Goal: Complete application form

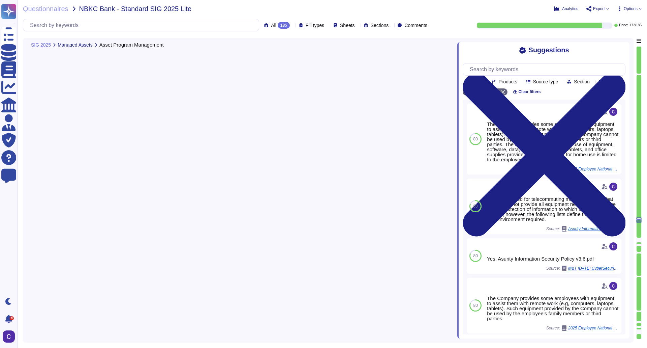
type textarea "Yes, the organization builds and maintains a secure network and systems through…"
type textarea "Yes, the organization has a Network Management Policy that outlines the princip…"
type textarea "Yes, every connection to an external network is terminated at a firewall, which…"
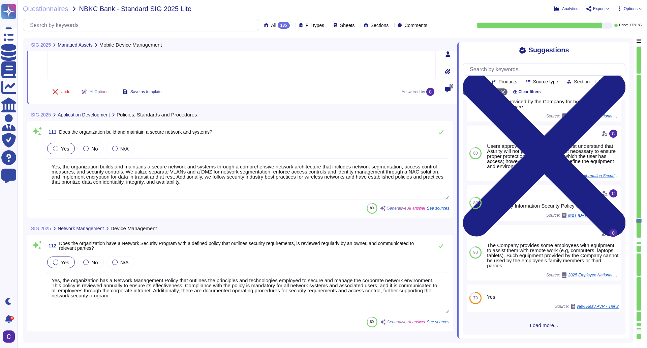
type textarea "A patch management process is in place to ensure timely deployment of network s…"
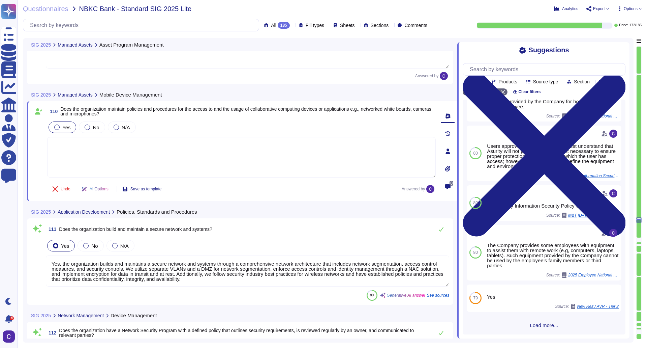
type textarea "Yes, the organization builds and maintains a secure network and systems through…"
type textarea "Yes, the organization has a Network Management Policy that outlines the princip…"
type textarea "Yes, every connection to an external network is terminated at a firewall, which…"
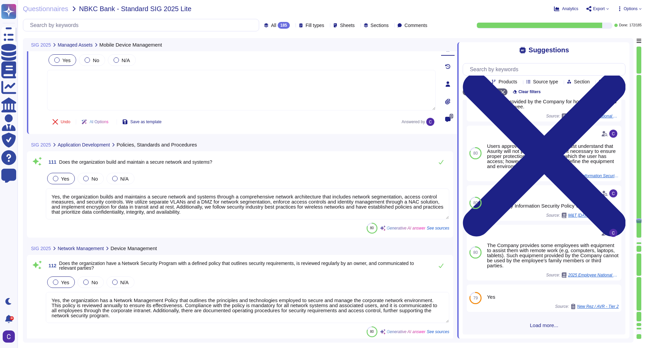
type textarea "A patch management process is in place to ensure timely deployment of network s…"
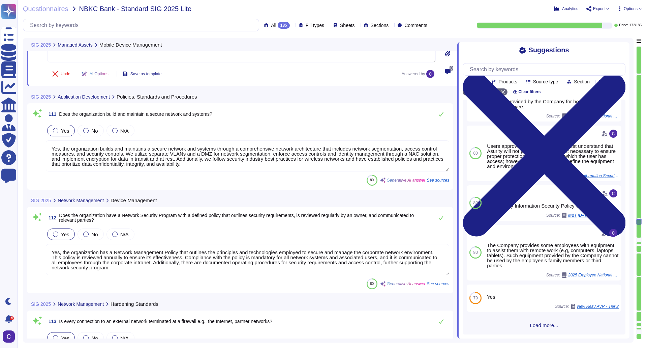
click at [193, 157] on textarea "Yes, the organization builds and maintains a secure network and systems through…" at bounding box center [248, 155] width 404 height 31
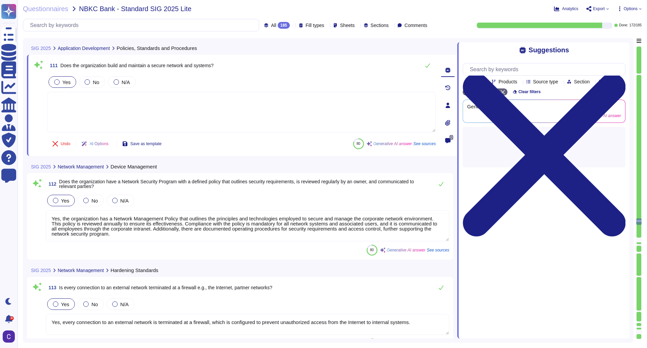
scroll to position [9664, 0]
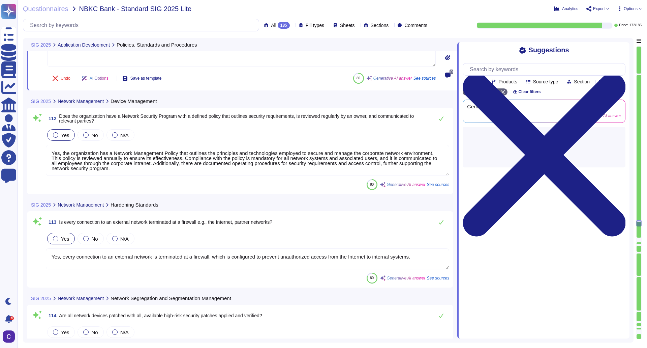
click at [180, 161] on textarea "Yes, the organization has a Network Management Policy that outlines the princip…" at bounding box center [248, 160] width 404 height 31
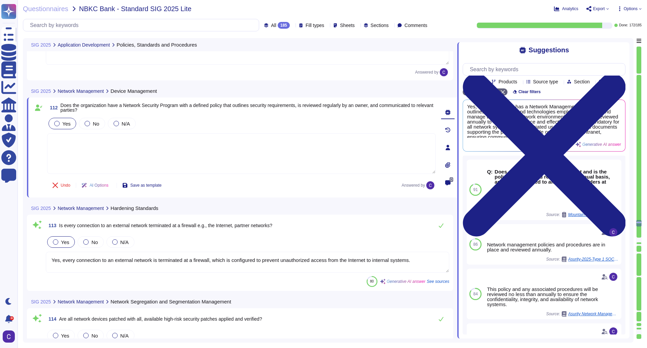
click at [254, 257] on textarea "Yes, every connection to an external network is terminated at a firewall, which…" at bounding box center [248, 262] width 404 height 21
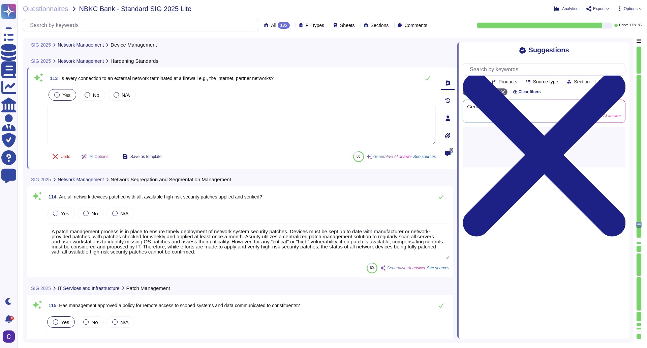
scroll to position [9799, 0]
type textarea "Yes, the organization employs Network Intrusion Detection Systems (IDS) and Net…"
type textarea "Yes, there is a DMZ environment within the network that is limited to only thos…"
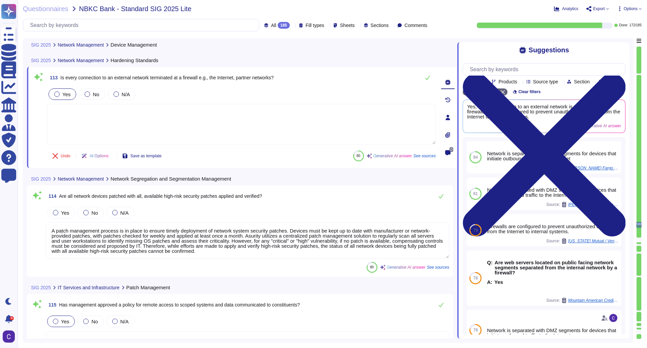
click at [151, 230] on textarea "A patch management process is in place to ensure timely deployment of network s…" at bounding box center [248, 240] width 404 height 36
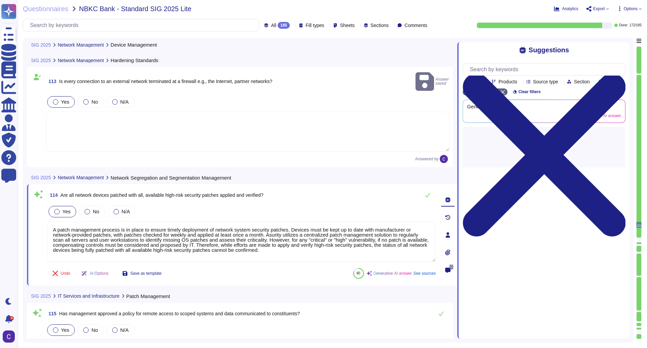
click at [67, 208] on div "Yes" at bounding box center [63, 211] width 28 height 11
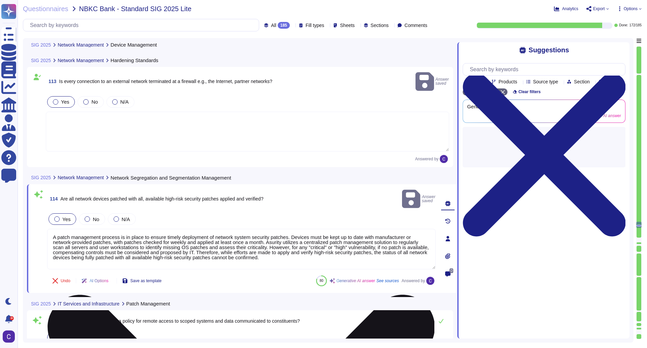
click at [95, 231] on textarea "A patch management process is in place to ensure timely deployment of network s…" at bounding box center [241, 249] width 389 height 40
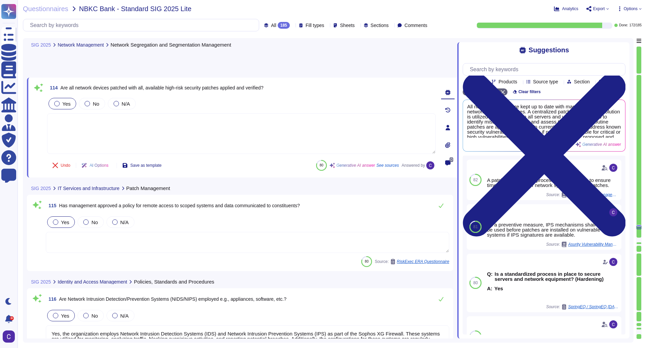
type textarea "Yes, there is a wireless policy that guides the use of wireless networks, as ou…"
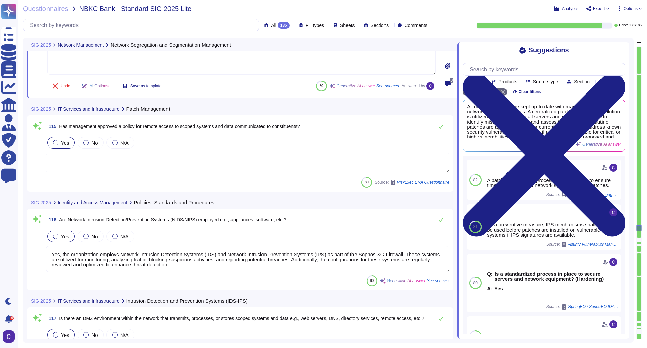
type textarea "Yes, there are security standards and baseline configurations for network devic…"
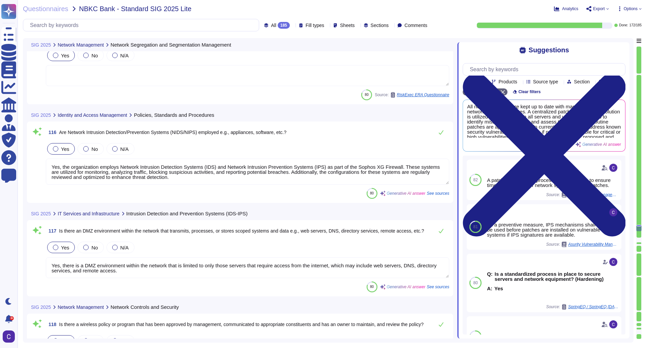
scroll to position [10069, 0]
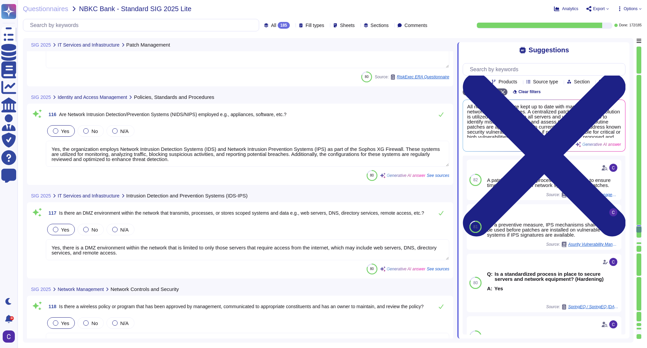
type textarea "Default system accounts will be removed or have credentials changed from the de…"
click at [170, 150] on textarea "Yes, the organization employs Network Intrusion Detection Systems (IDS) and Net…" at bounding box center [248, 154] width 404 height 26
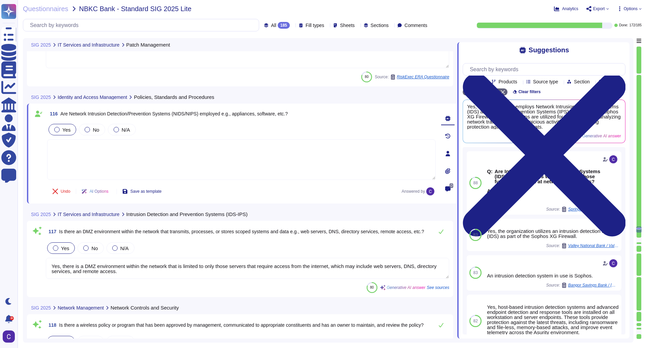
click at [279, 272] on textarea "Yes, there is a DMZ environment within the network that is limited to only thos…" at bounding box center [248, 268] width 404 height 21
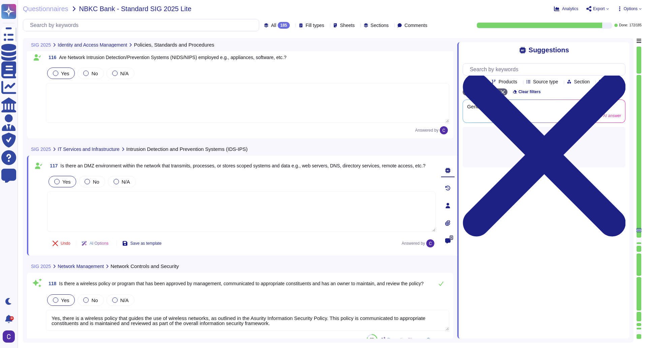
type textarea "Default system accounts will be removed or have credentials changed from the de…"
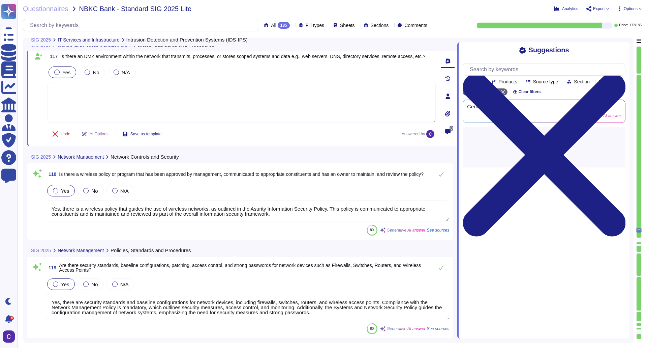
scroll to position [10271, 0]
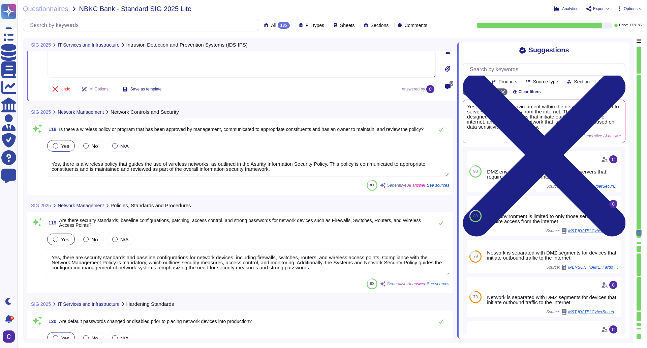
type textarea "The entity authorizes, designs, develops or acquires, implements, operates, app…"
click at [402, 168] on textarea "Yes, there is a wireless policy that guides the use of wireless networks, as ou…" at bounding box center [248, 165] width 404 height 21
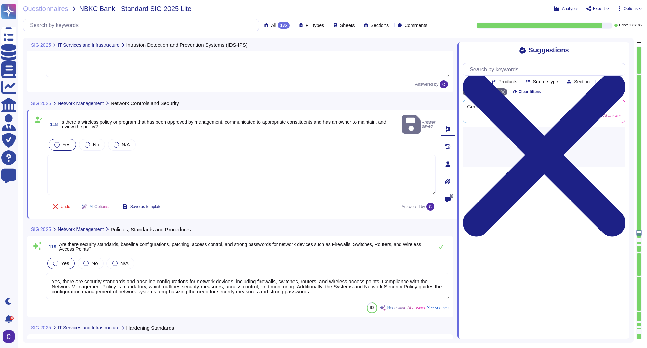
click at [305, 273] on textarea "Yes, there are security standards and baseline configurations for network devic…" at bounding box center [248, 286] width 404 height 26
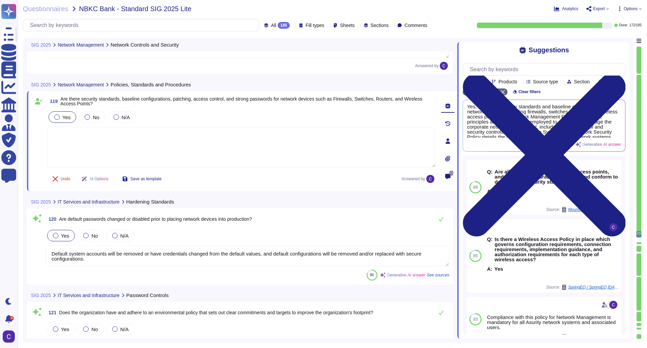
scroll to position [10406, 0]
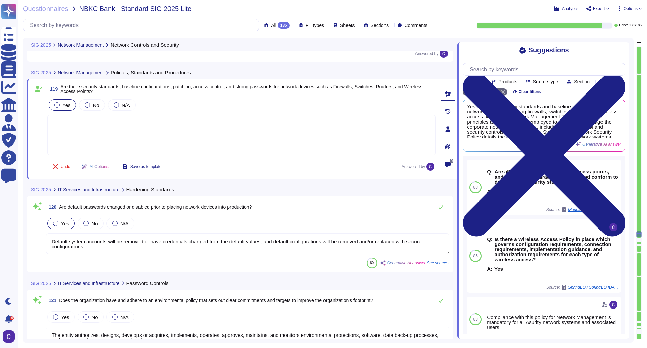
click at [347, 236] on textarea "Default system accounts will be removed or have credentials changed from the de…" at bounding box center [248, 243] width 404 height 21
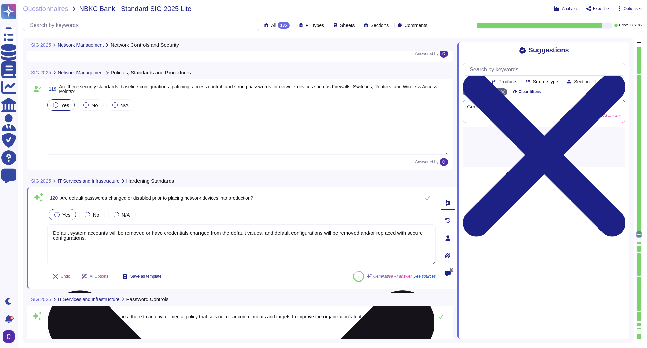
click at [432, 231] on textarea "Default system accounts will be removed or have credentials changed from the de…" at bounding box center [241, 244] width 389 height 40
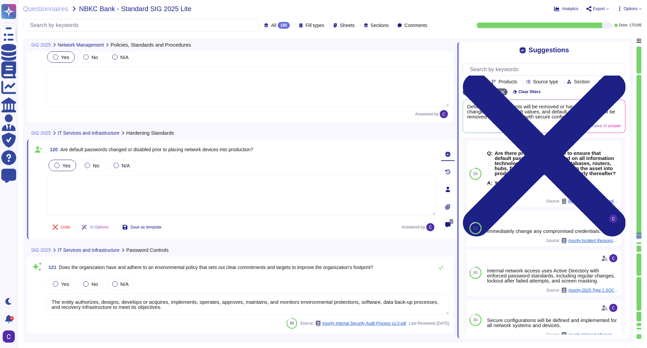
scroll to position [10541, 0]
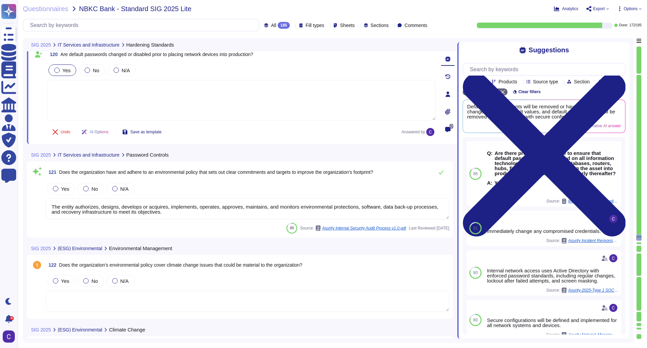
click at [209, 210] on textarea "The entity authorizes, designs, develops or acquires, implements, operates, app…" at bounding box center [248, 208] width 404 height 21
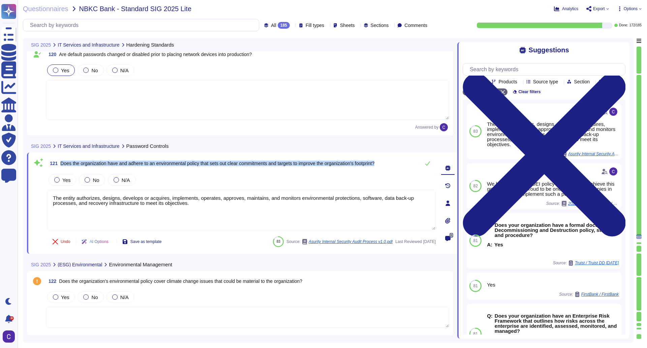
drag, startPoint x: 395, startPoint y: 163, endPoint x: 58, endPoint y: 170, distance: 337.6
click at [58, 170] on div "121 Does the organization have and adhere to an environmental policy that sets …" at bounding box center [241, 162] width 389 height 13
click at [93, 177] on span "No" at bounding box center [96, 180] width 6 height 6
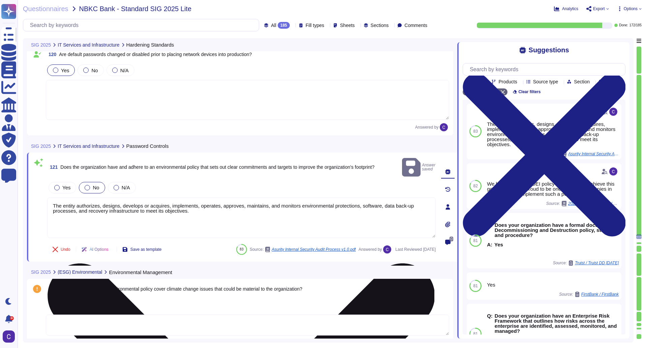
click at [129, 202] on textarea "The entity authorizes, designs, develops or acquires, implements, operates, app…" at bounding box center [241, 217] width 389 height 40
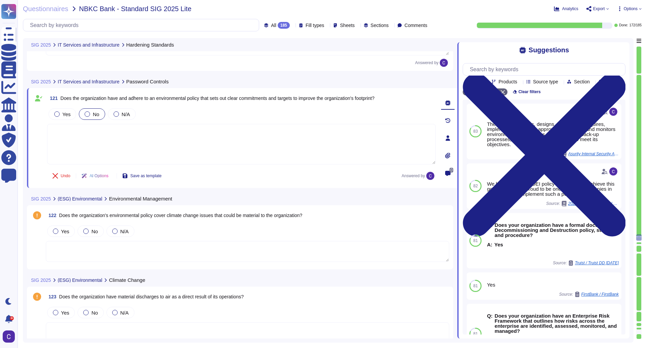
scroll to position [10608, 0]
type textarea "The Company must rely upon employees to help keep work areas safe and free of h…"
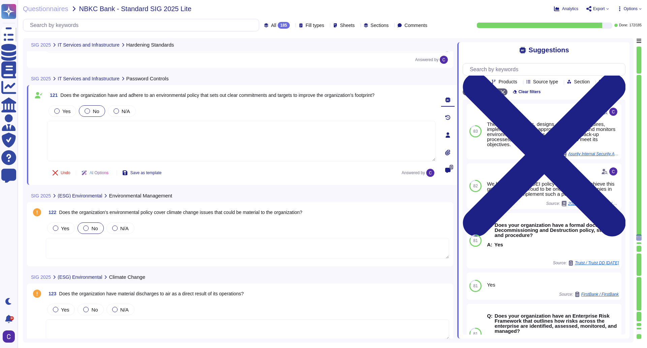
click at [87, 229] on div at bounding box center [85, 227] width 5 height 5
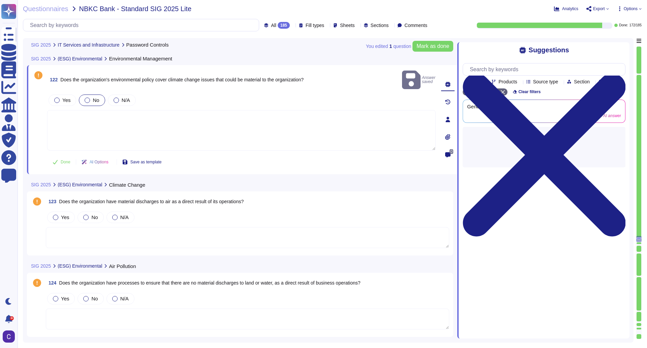
scroll to position [10743, 0]
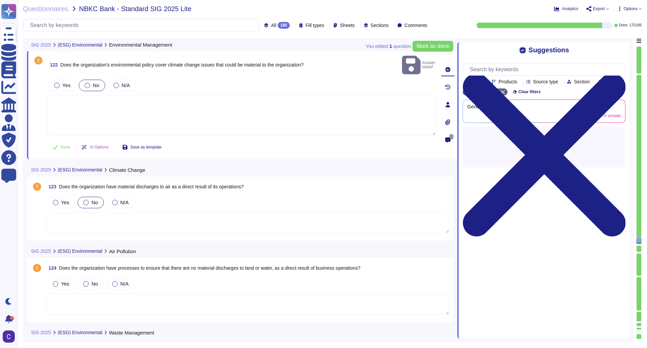
click at [90, 200] on label "No" at bounding box center [90, 202] width 15 height 5
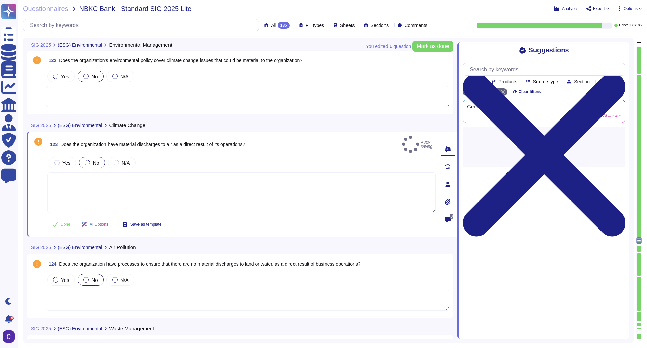
click at [97, 277] on span "No" at bounding box center [94, 280] width 6 height 6
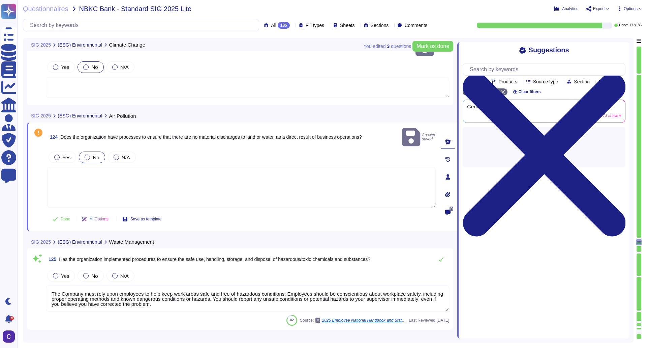
scroll to position [10844, 0]
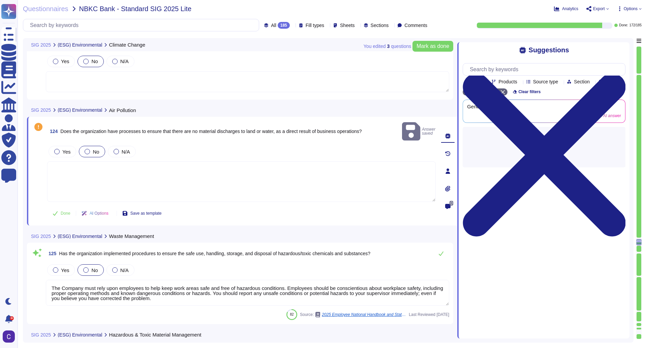
click at [94, 267] on span "No" at bounding box center [94, 270] width 6 height 6
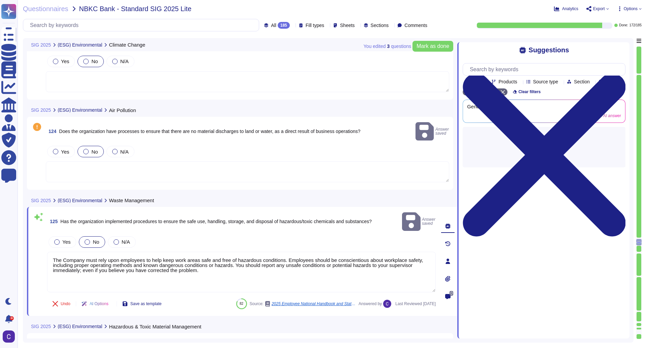
type textarea "Yes"
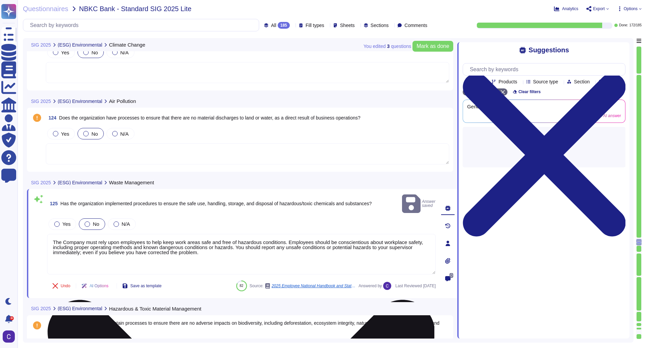
click at [111, 236] on textarea "The Company must rely upon employees to help keep work areas safe and free of h…" at bounding box center [241, 254] width 389 height 40
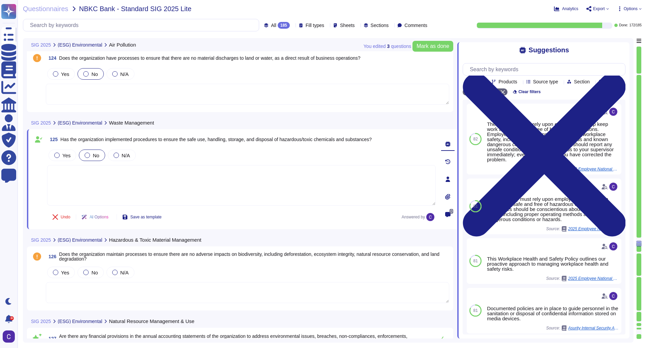
scroll to position [10912, 0]
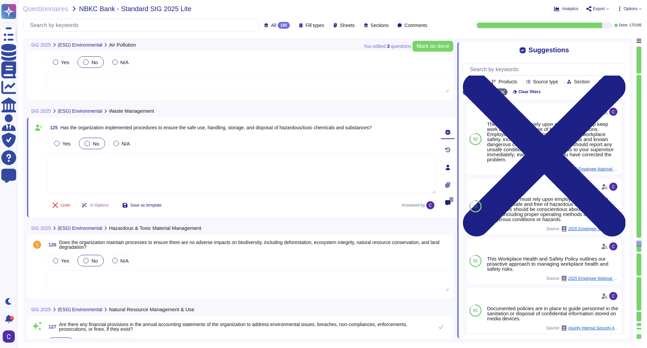
click at [84, 262] on div at bounding box center [85, 260] width 5 height 5
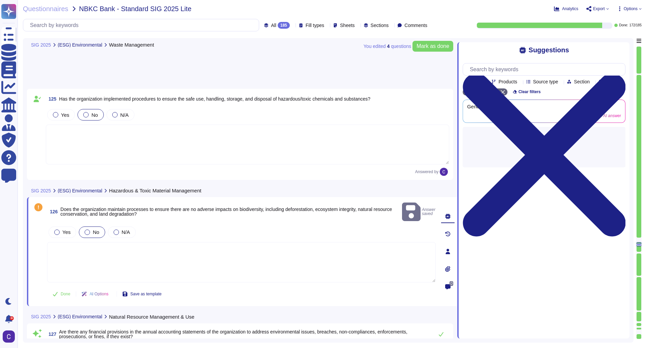
type textarea "Yes"
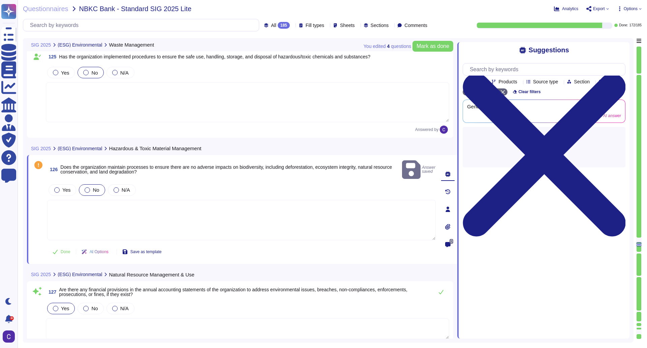
scroll to position [10979, 0]
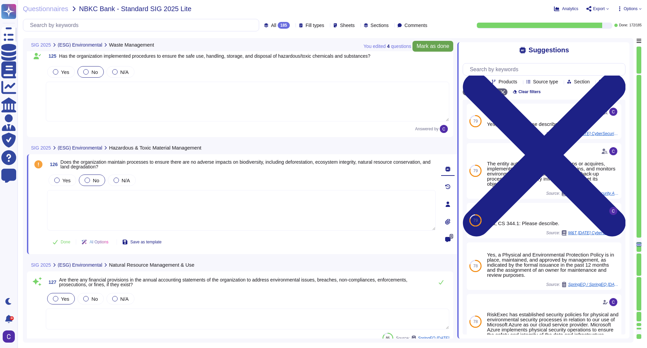
click at [423, 44] on span "Mark as done" at bounding box center [433, 46] width 33 height 5
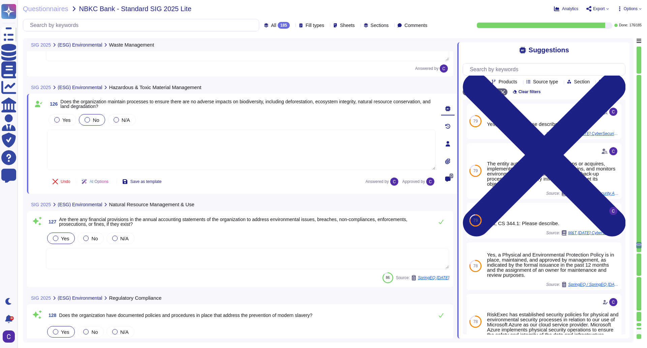
scroll to position [11047, 0]
type textarea "Yes, the organization has a documented Workplace Health and Safety Policy that …"
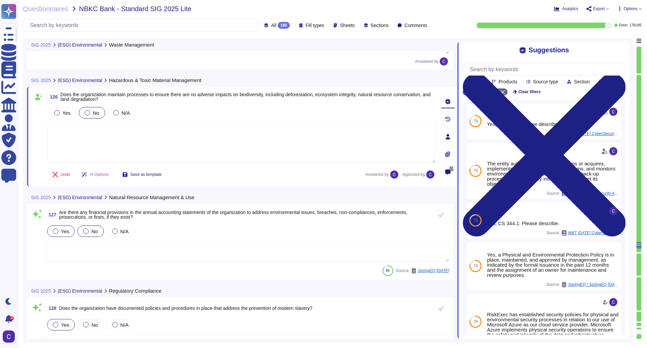
click at [91, 233] on span "No" at bounding box center [94, 231] width 6 height 6
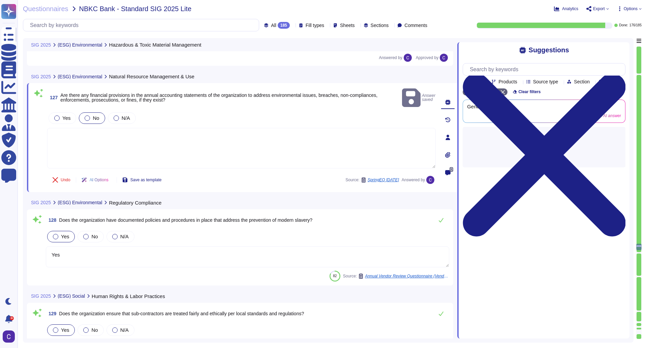
scroll to position [11148, 0]
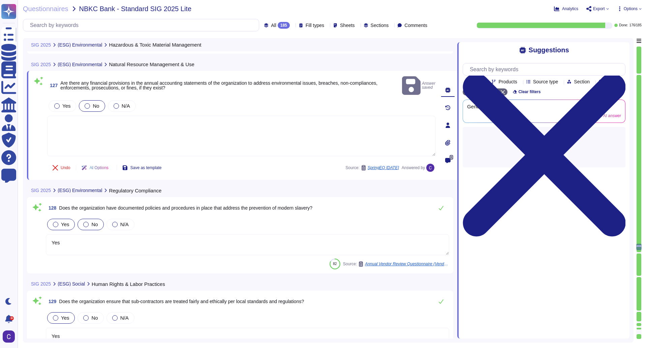
click at [84, 222] on div at bounding box center [85, 224] width 5 height 5
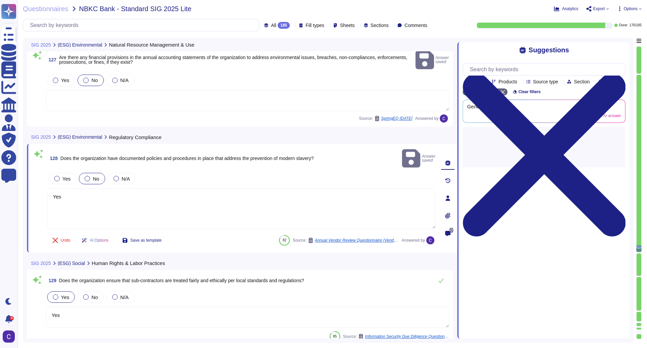
scroll to position [11181, 0]
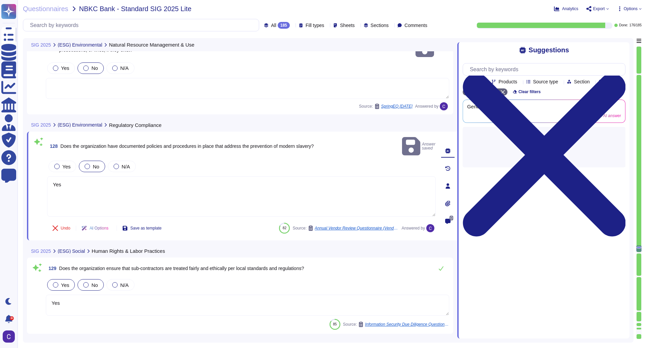
click at [90, 282] on label "No" at bounding box center [90, 284] width 15 height 5
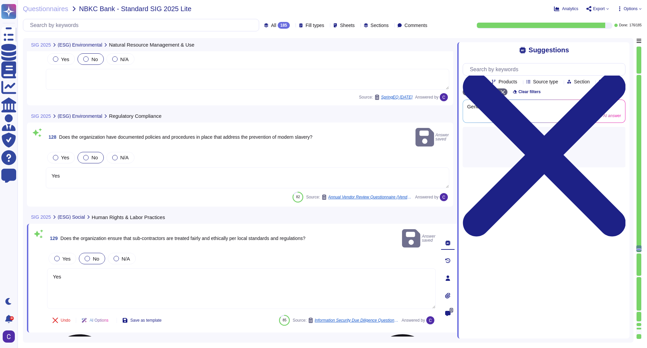
type textarea "Collaborating with the Company to find solutions to reported health and safety …"
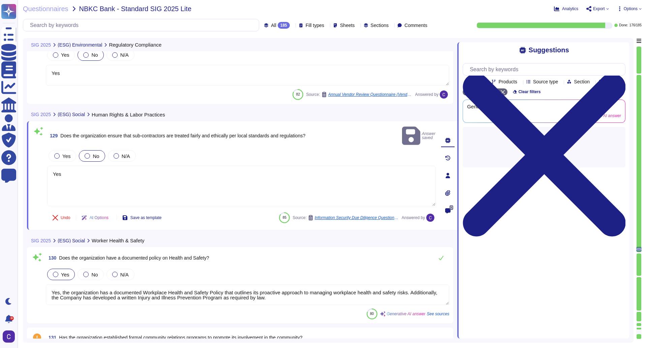
scroll to position [11283, 0]
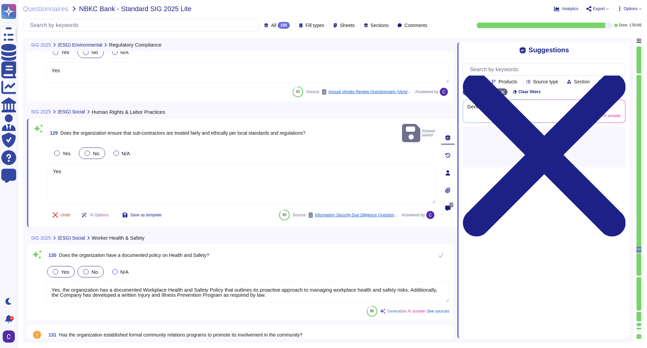
click at [89, 266] on div "No" at bounding box center [91, 271] width 26 height 11
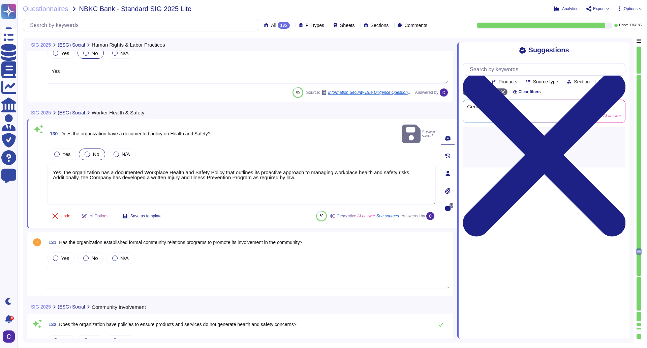
scroll to position [11384, 0]
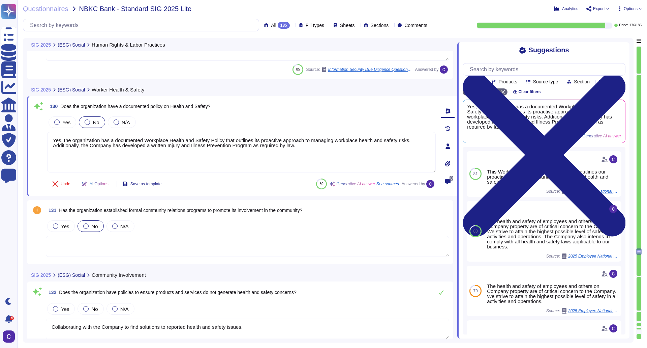
click at [89, 222] on div "No" at bounding box center [91, 225] width 26 height 11
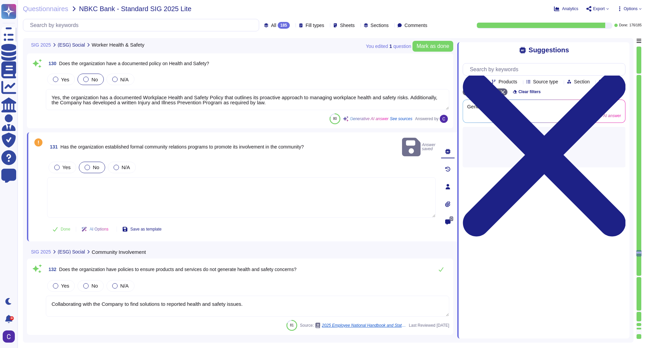
scroll to position [11451, 0]
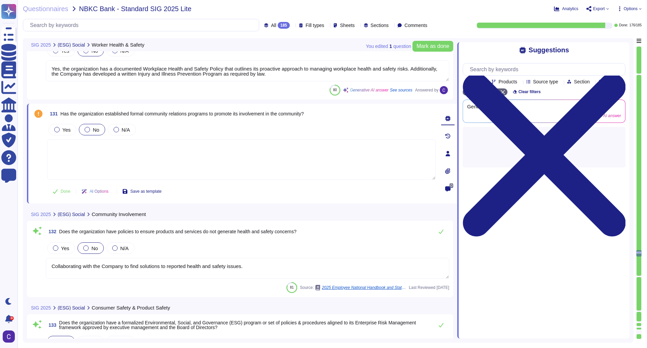
click at [90, 251] on div "No" at bounding box center [91, 247] width 26 height 11
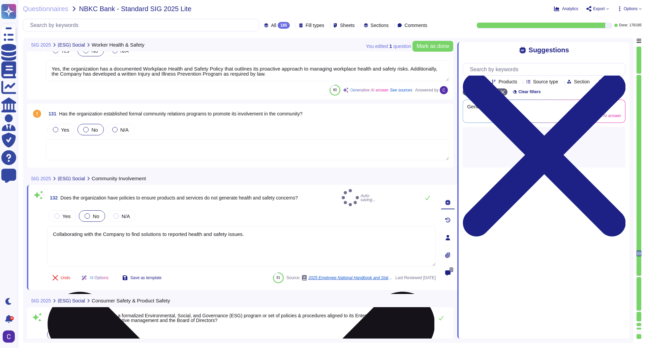
type textarea "Yes, the organization has a formal diversity, equity, and inclusion (DEI) polic…"
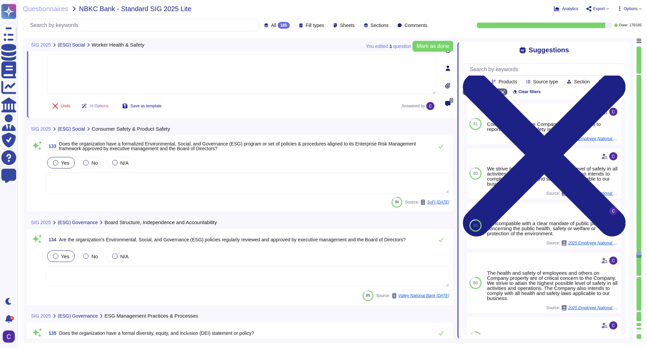
scroll to position [11620, 0]
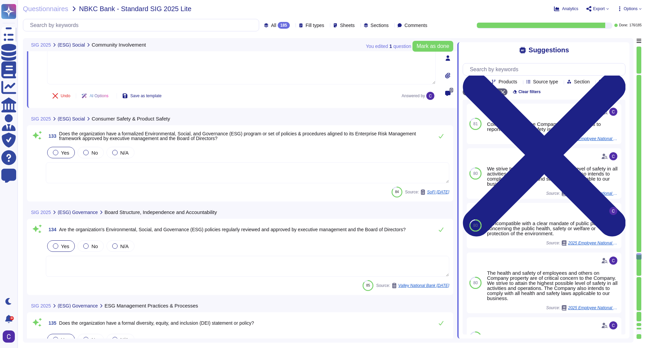
type textarea "The Company is committed to ethical business practices and has zero tolerance f…"
click at [91, 153] on span "No" at bounding box center [94, 153] width 6 height 6
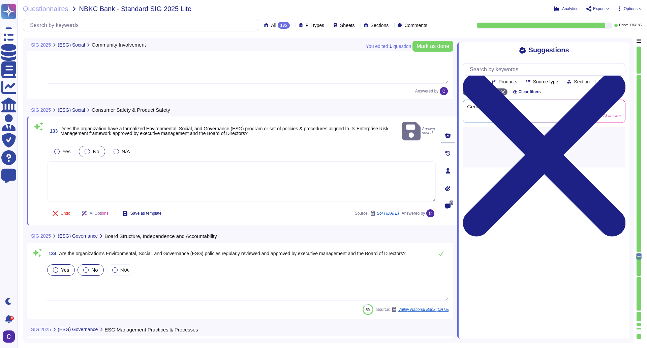
click at [91, 267] on span "No" at bounding box center [94, 270] width 6 height 6
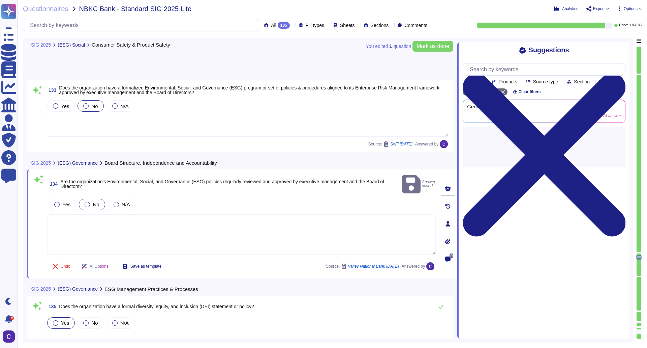
type textarea "Yes, the organization has principles that should be applied when engaging a Thi…"
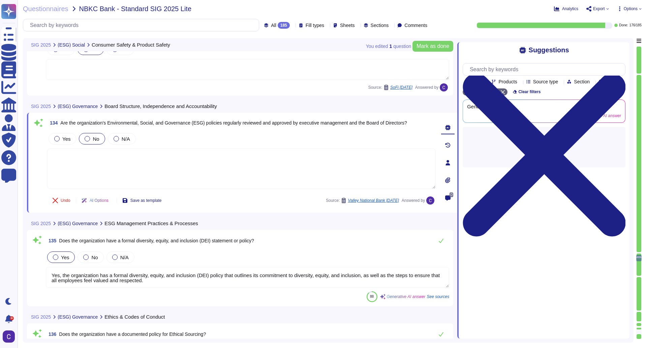
scroll to position [11721, 0]
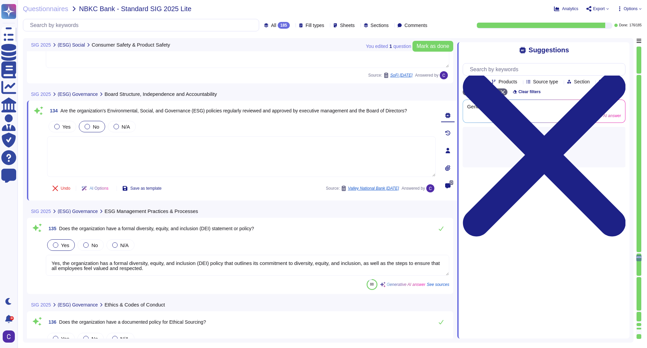
type textarea "RiskExec does not collect or retain personal data of individuals, as it operate…"
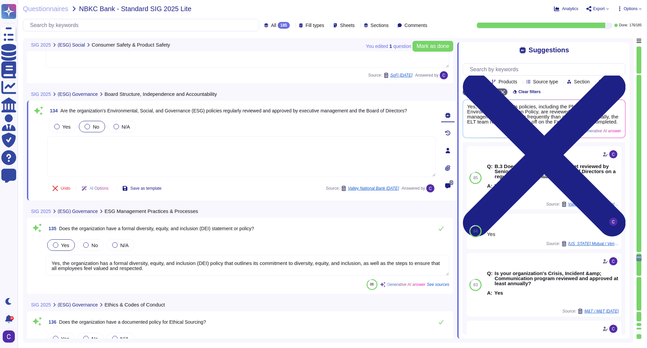
click at [347, 257] on textarea "Yes, the organization has a formal diversity, equity, and inclusion (DEI) polic…" at bounding box center [248, 265] width 404 height 21
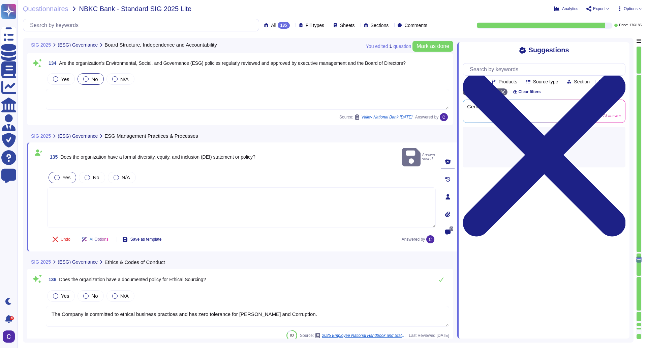
scroll to position [11822, 0]
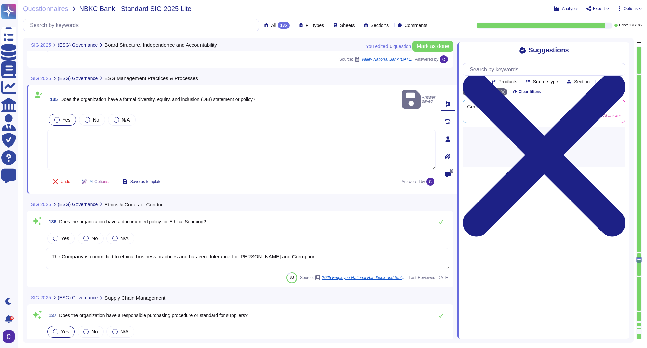
type textarea "Yes, client scoped data that can be classified as nonpublic personal informatio…"
click at [59, 235] on label "Yes" at bounding box center [61, 237] width 16 height 5
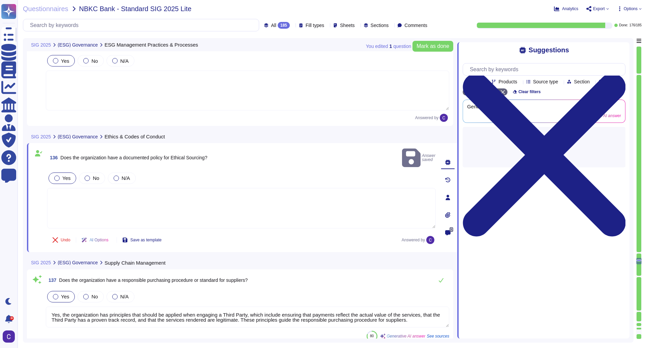
type textarea "Yes, client scoped data that can be classified as nonpublic personal informatio…"
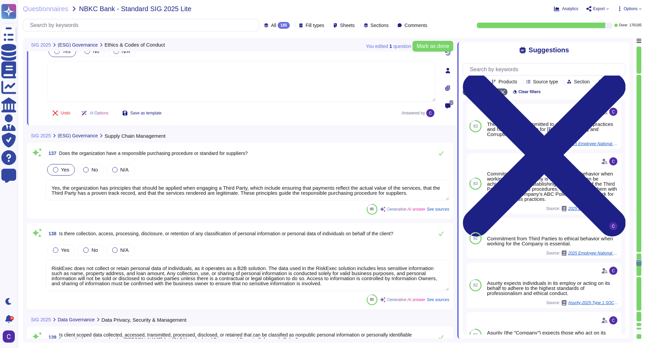
type textarea "Yes, the organization has established a policy to outline how production applic…"
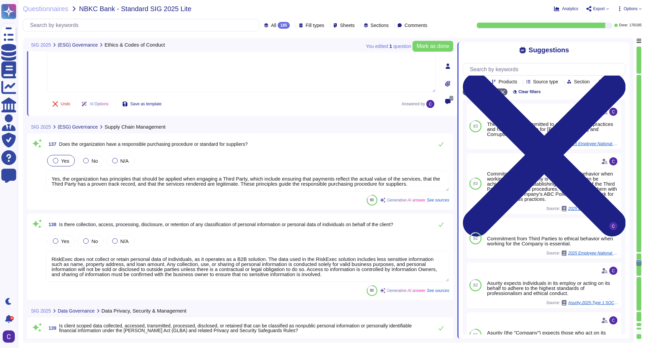
click at [255, 269] on textarea "RiskExec does not collect or retain personal data of individuals, as it operate…" at bounding box center [248, 266] width 404 height 31
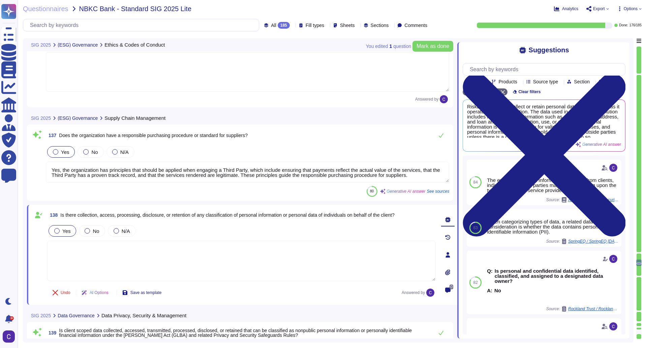
click at [63, 229] on span "Yes" at bounding box center [66, 231] width 8 height 6
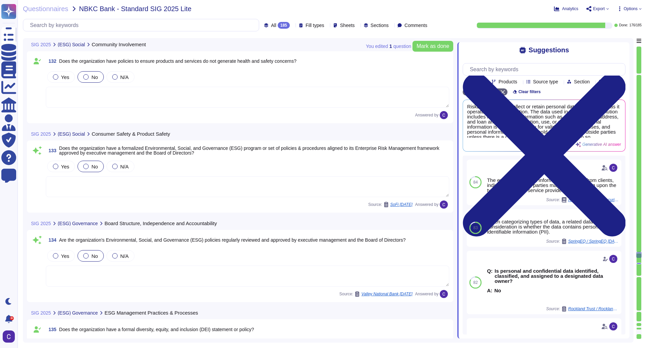
type textarea "Yes, the organization has a documented Workplace Health and Safety Policy that …"
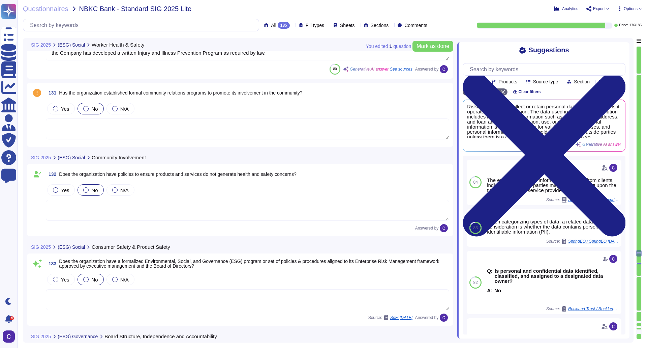
scroll to position [11447, 0]
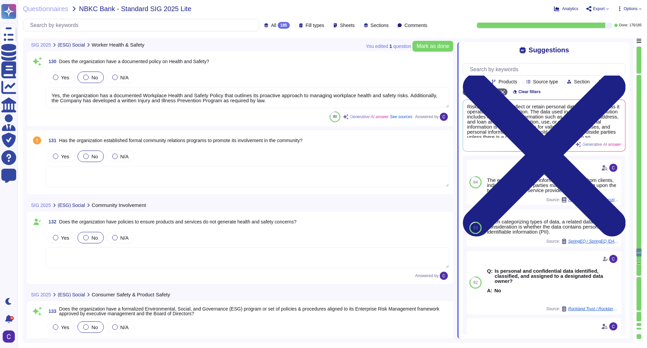
type textarea "Yes"
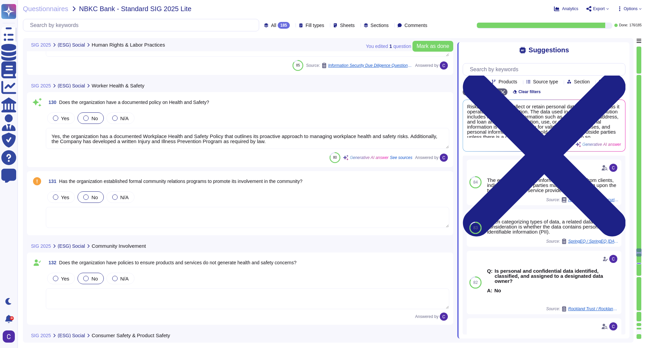
scroll to position [11380, 0]
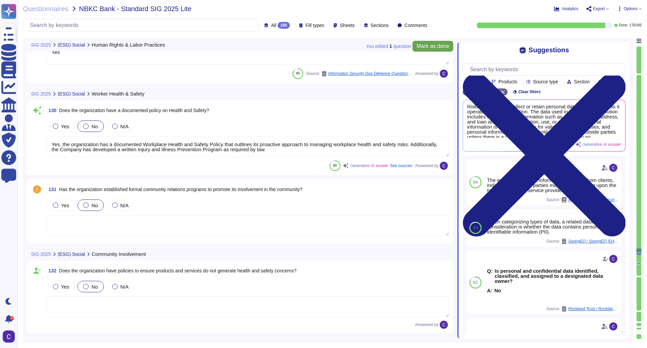
click at [446, 46] on span "Mark as done" at bounding box center [433, 46] width 33 height 5
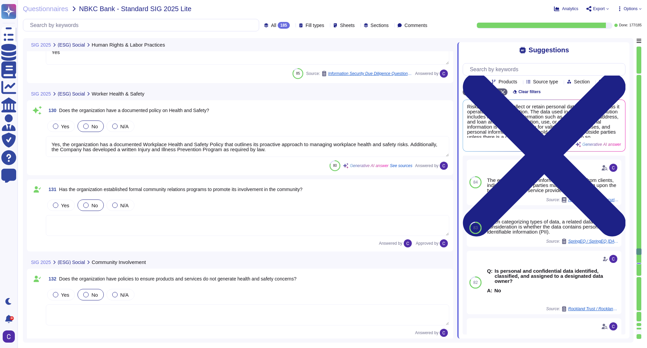
click at [277, 146] on textarea "Yes, the organization has a documented Workplace Health and Safety Policy that …" at bounding box center [248, 146] width 404 height 21
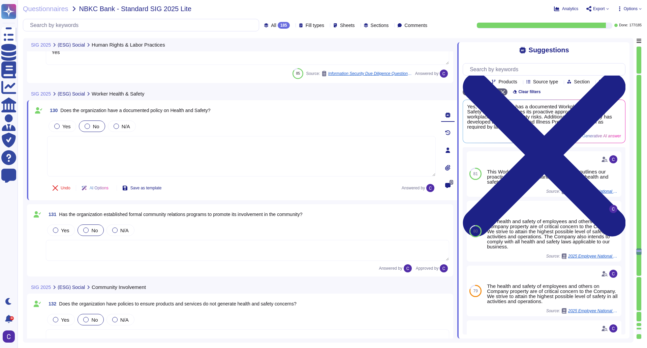
scroll to position [11279, 0]
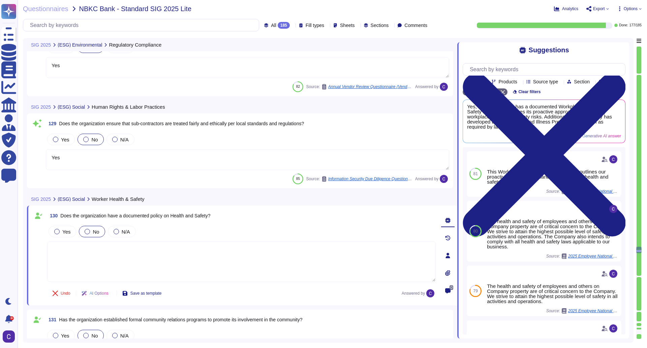
type textarea "Yes"
click at [415, 149] on textarea "Yes" at bounding box center [248, 159] width 404 height 21
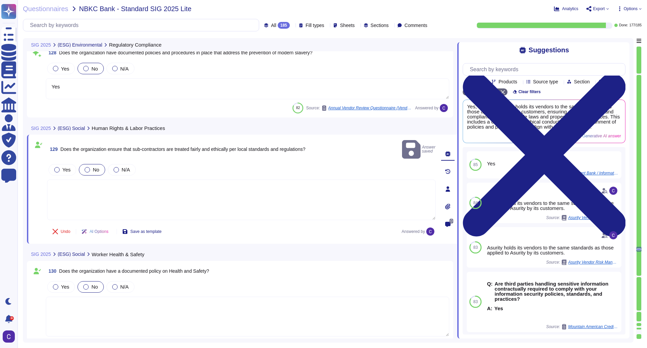
scroll to position [11177, 0]
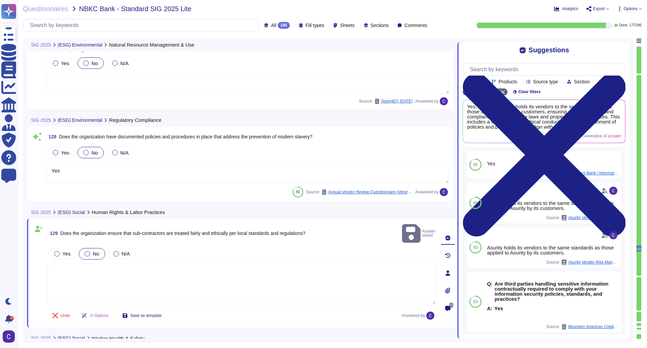
click at [345, 158] on div "Yes No N/A" at bounding box center [248, 152] width 404 height 14
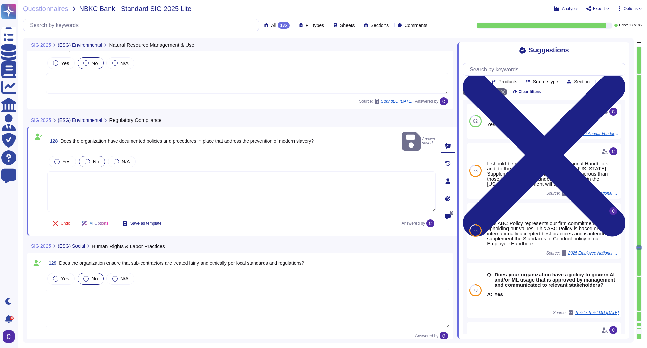
scroll to position [11057, 0]
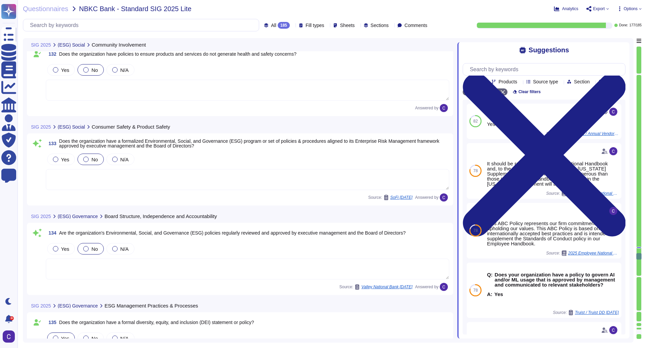
type textarea "Yes, the organization has principles that should be applied when engaging a Thi…"
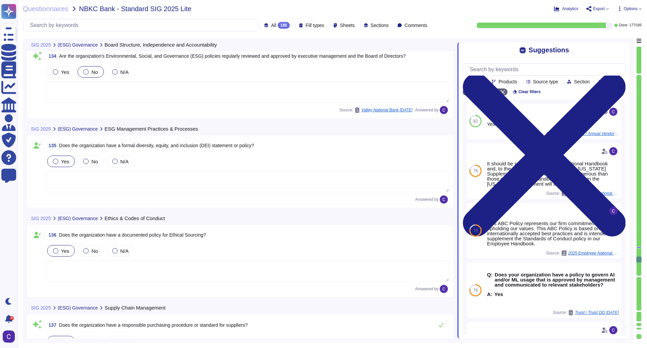
type textarea "Yes, client scoped data that can be classified as nonpublic personal informatio…"
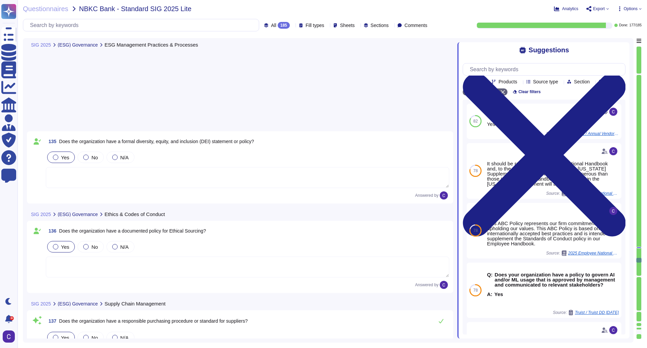
scroll to position [12002, 0]
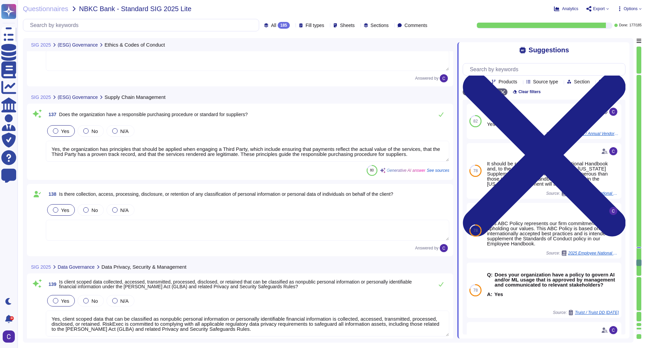
type textarea "Yes, the organization has established a policy to outline how production applic…"
type textarea "Consumer Financial Protection Bureau (CFPB) Regulations: outlines requirements …"
click at [365, 153] on textarea "Yes, the organization has principles that should be applied when engaging a Thi…" at bounding box center [248, 151] width 404 height 21
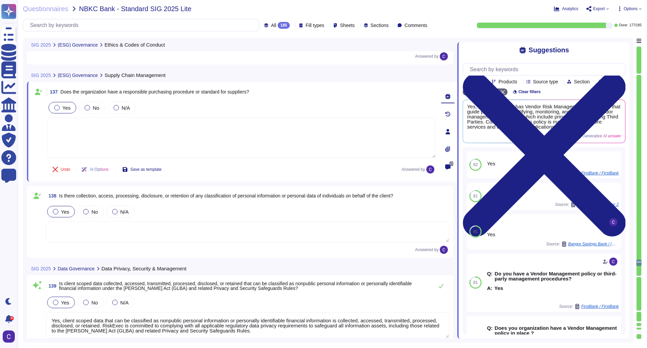
type textarea "Consumer Financial Protection Bureau (CFPB) Regulations: outlines requirements …"
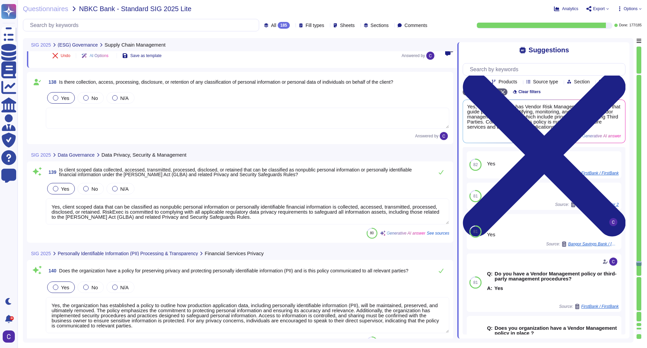
scroll to position [12136, 0]
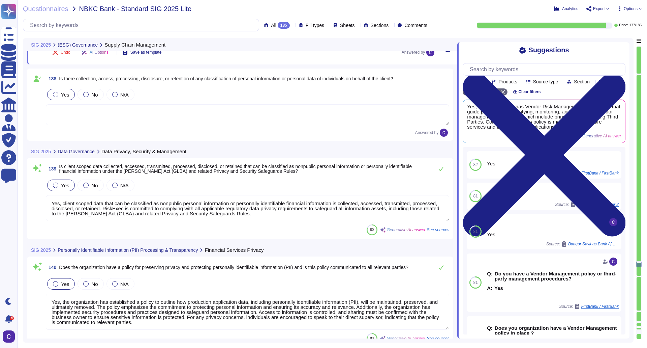
type textarea "N/A"
click at [357, 212] on textarea "Yes, client scoped data that can be classified as nonpublic personal informatio…" at bounding box center [248, 208] width 404 height 26
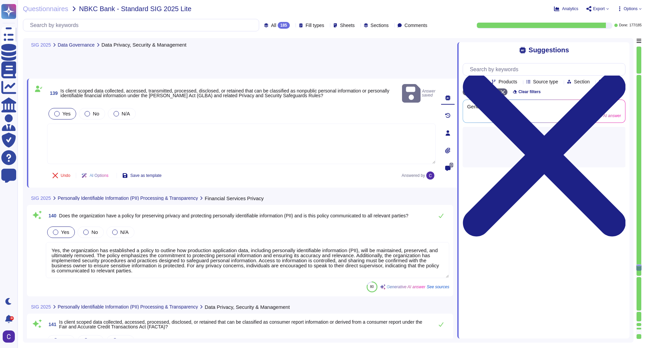
type textarea "Yes, there are documented policies and procedures in place to detect and report…"
type textarea "Check the appropriate box for federal tax classification of the entity/individu…"
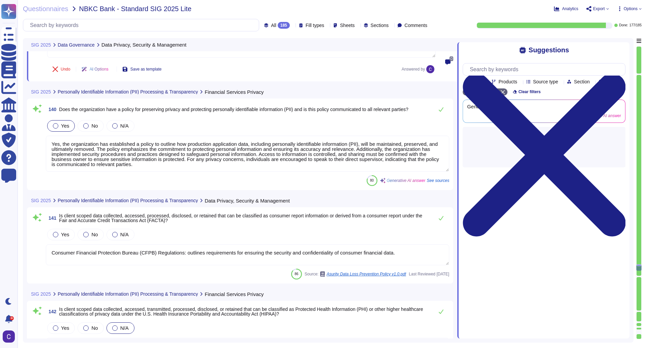
click at [364, 161] on textarea "Yes, the organization has established a policy to outline how production applic…" at bounding box center [248, 154] width 404 height 36
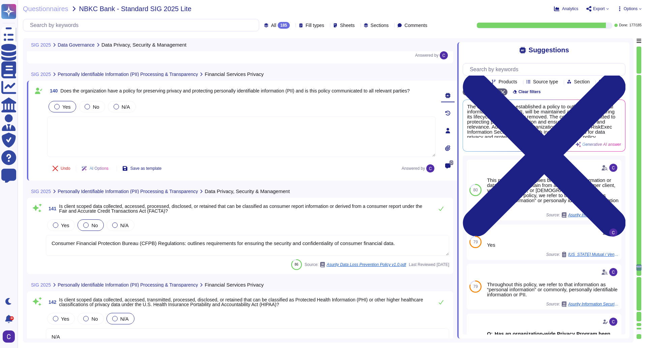
click at [90, 227] on label "No" at bounding box center [90, 224] width 15 height 5
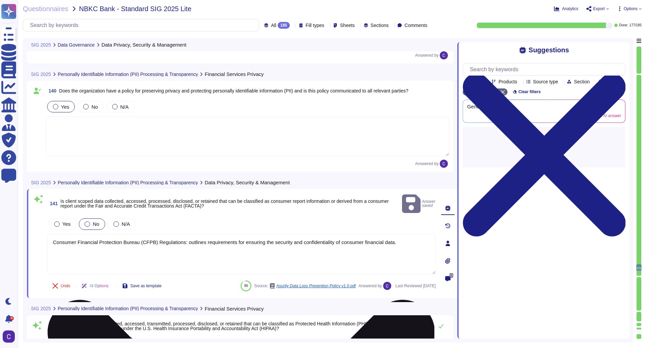
click at [108, 238] on textarea "Consumer Financial Protection Bureau (CFPB) Regulations: outlines requirements …" at bounding box center [241, 254] width 389 height 40
click at [433, 234] on textarea "Consumer Financial Protection Bureau (CFPB) Regulations: outlines requirements …" at bounding box center [241, 254] width 389 height 40
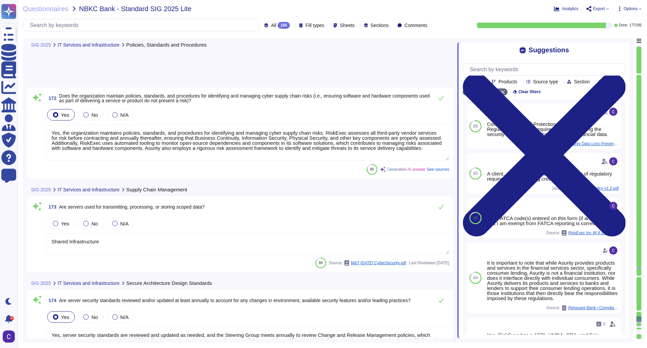
type textarea "Yes, the organization maintains policies, standards, and procedures for identif…"
type textarea "Shared Infrastructure"
type textarea "Yes, server security standards are reviewed and updated as needed, and the Stee…"
type textarea "Yes, default system accounts will be removed or have credentials changed from t…"
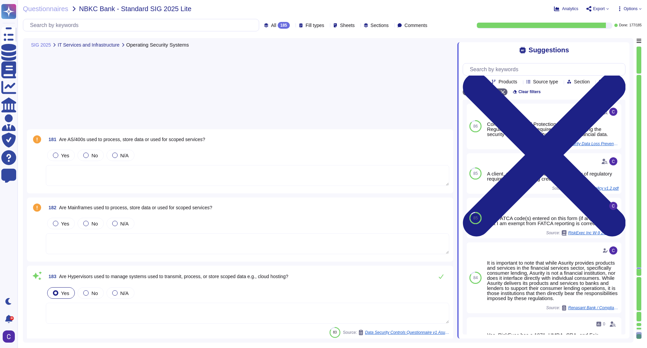
scroll to position [16164, 0]
type textarea "Yes, cloud hosting services are provided, specifically through Microsoft Azure,…"
type textarea "The cloud hosting provider does not provide independent audit reports for their…"
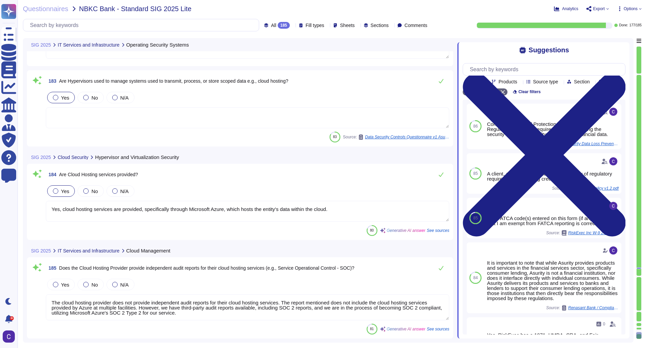
type textarea "The cloud hosting provider does not provide independent audit reports for their…"
click at [206, 166] on div "184 Are Cloud Hosting services provided? Yes No N/A Yes, cloud hosting services…" at bounding box center [240, 202] width 427 height 76
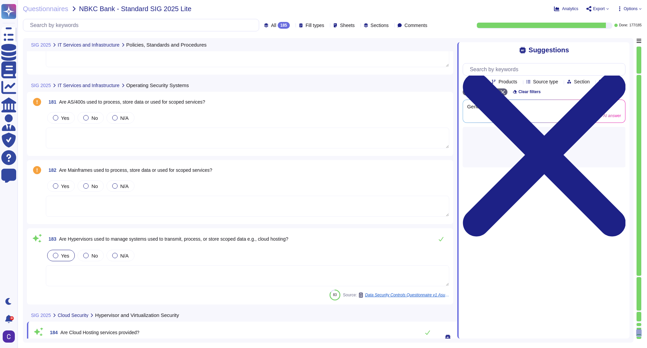
scroll to position [15996, 0]
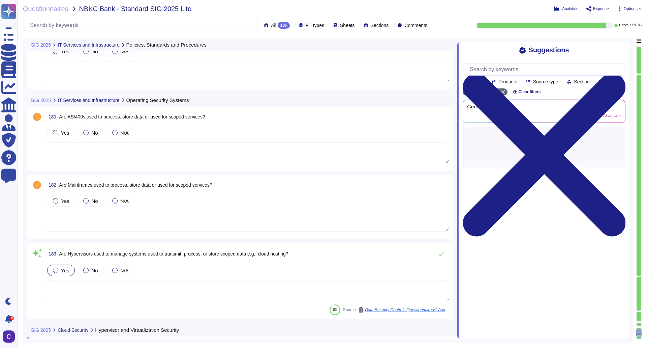
click at [642, 277] on div "Questionnaires NBKC Bank - Standard SIG 2025 Lite Analytics Export Options All …" at bounding box center [333, 174] width 630 height 348
click at [640, 277] on div at bounding box center [639, 277] width 5 height 2
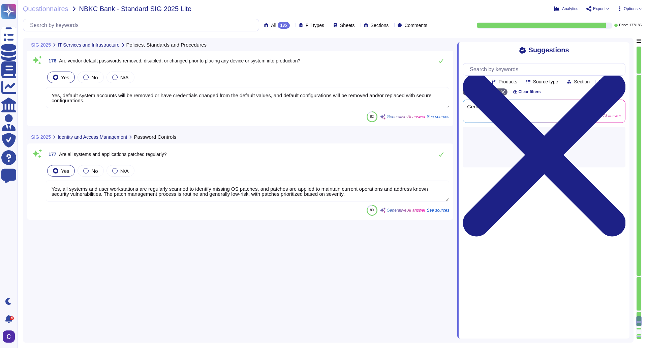
type textarea "Yes, the organization maintains policies, standards, and procedures for identif…"
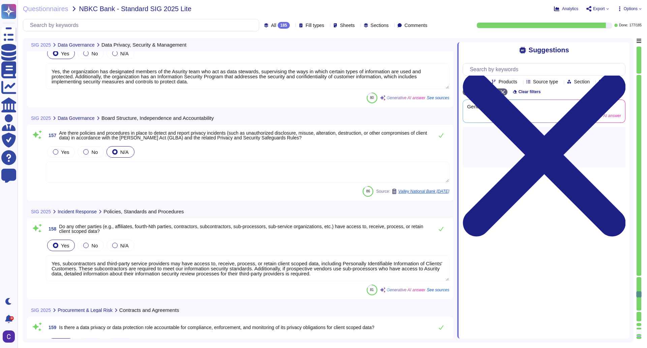
type textarea "Yes, the organization has designated members of the Asurity team who act as dat…"
type textarea "Yes, subcontractors and third-party service providers may have access to, recei…"
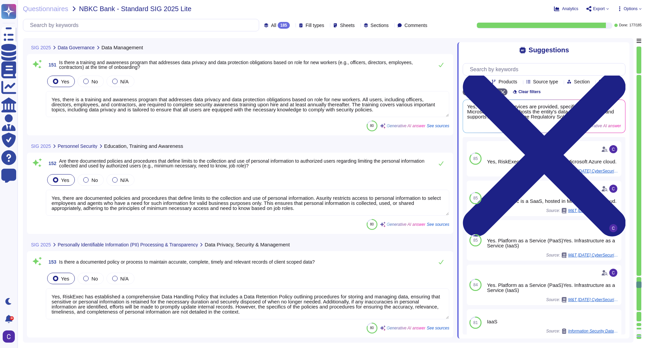
type textarea "Yes, our organization has developed and maintained a formal privacy program tha…"
type textarea "Yes, documentation of the data processing environment is maintained, including …"
type textarea "Yes, there is a training and awareness program that addresses data privacy and …"
type textarea "Yes, there are documented policies and procedures that define limits to the col…"
type textarea "Yes, RiskExec has established a comprehensive Data Handling Policy that include…"
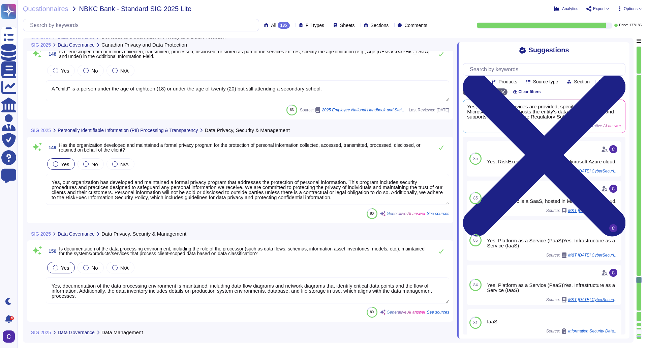
type textarea "US only"
type textarea "A "child" is a person under the age of eighteen (18) or under the age of twenty…"
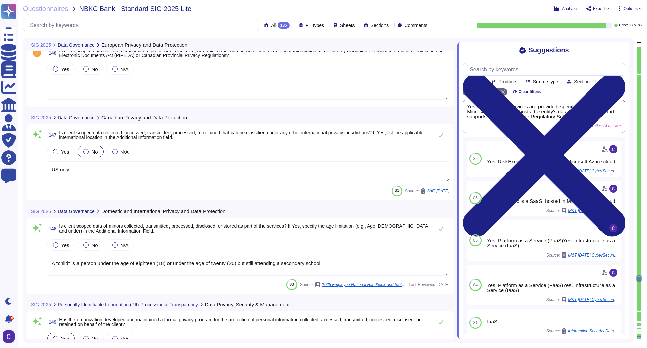
scroll to position [12897, 0]
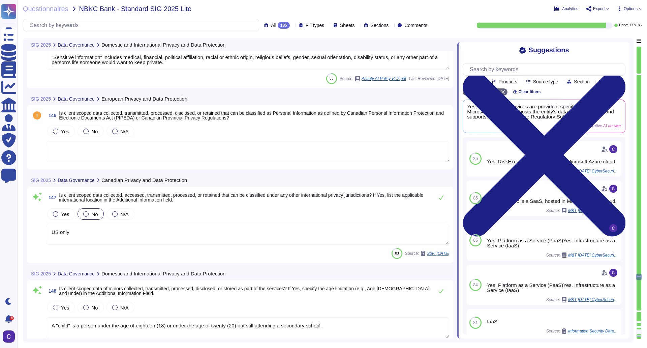
type textarea ""Sensitive information" includes medical, financial, political affiliation, rac…"
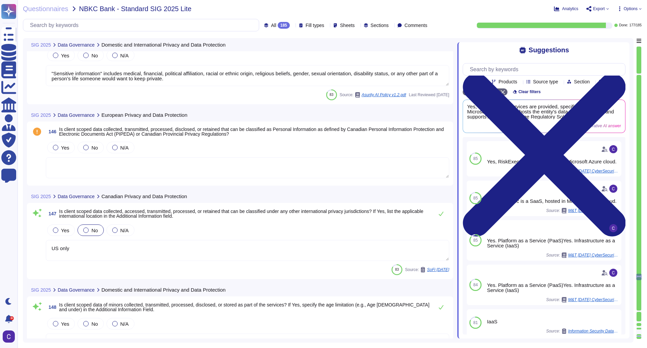
scroll to position [12829, 0]
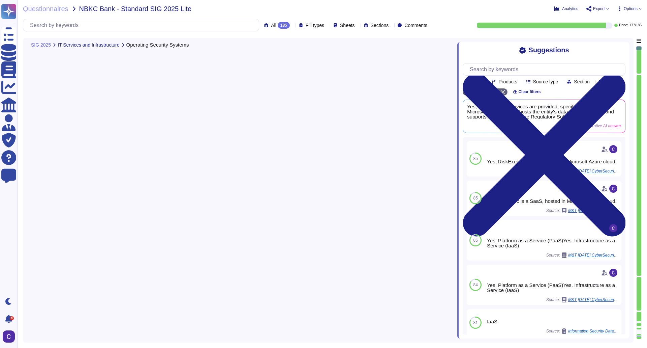
type textarea "Yes, cloud hosting services are provided, specifically through Microsoft Azure,…"
type textarea "The cloud hosting provider does not provide independent audit reports for their…"
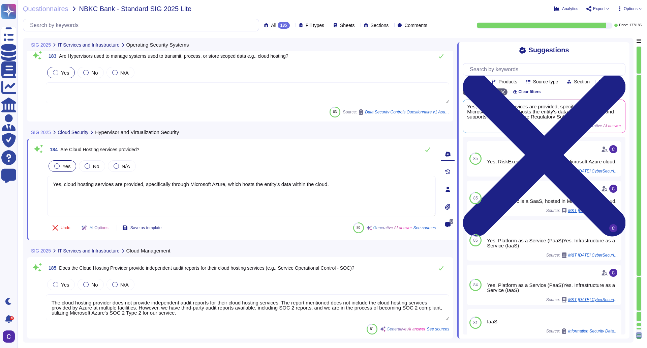
click at [27, 170] on div "184 Are Cloud Hosting services provided? Yes No N/A Yes, cloud hosting services…" at bounding box center [242, 189] width 431 height 101
click at [21, 176] on div "Questionnaires NBKC Bank - Standard SIG 2025 Lite Analytics Export Options All …" at bounding box center [333, 174] width 630 height 348
click at [27, 214] on div "SIG 2025 IT Services and Infrastructure Operating Security Systems 181 Are AS/4…" at bounding box center [328, 190] width 611 height 304
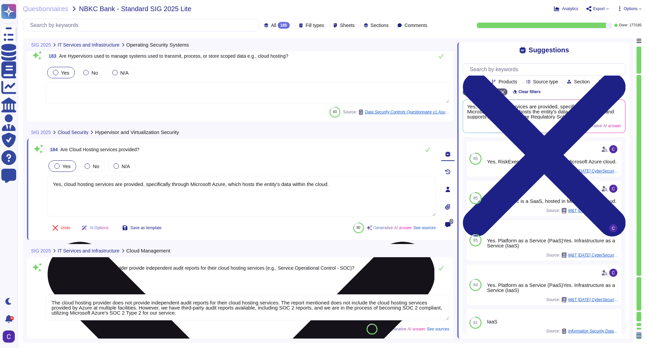
click at [101, 183] on textarea "Yes, cloud hosting services are provided, specifically through Microsoft Azure,…" at bounding box center [241, 196] width 389 height 40
click at [434, 183] on textarea "Yes, cloud hosting services are provided, specifically through Microsoft Azure,…" at bounding box center [241, 196] width 389 height 40
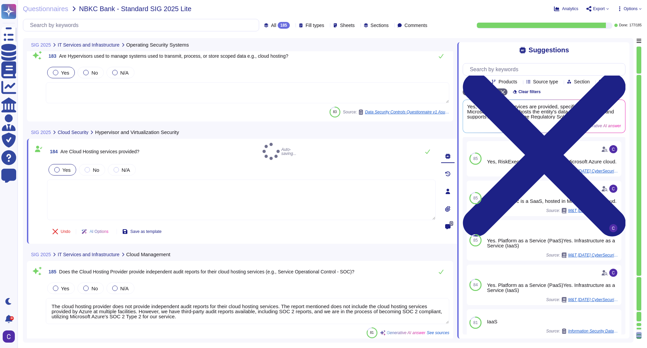
click at [187, 300] on textarea "The cloud hosting provider does not provide independent audit reports for their…" at bounding box center [248, 311] width 404 height 26
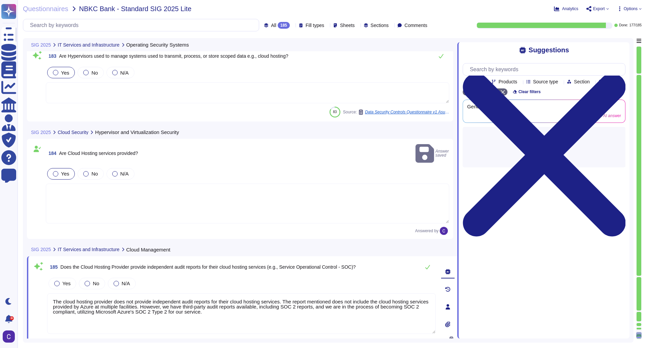
click at [430, 293] on div "The cloud hosting provider does not provide independent audit reports for their…" at bounding box center [241, 313] width 389 height 41
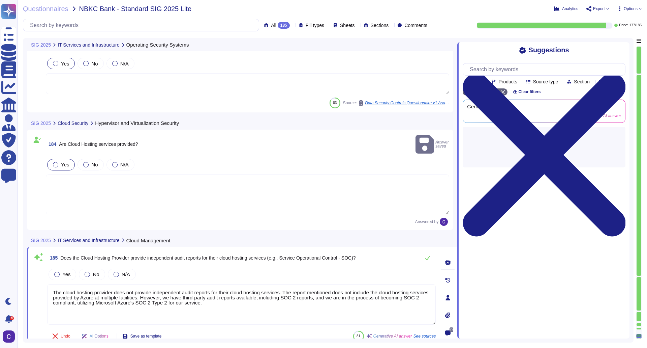
scroll to position [16199, 0]
click at [382, 283] on textarea "The cloud hosting provider does not provide independent audit reports for their…" at bounding box center [241, 303] width 389 height 40
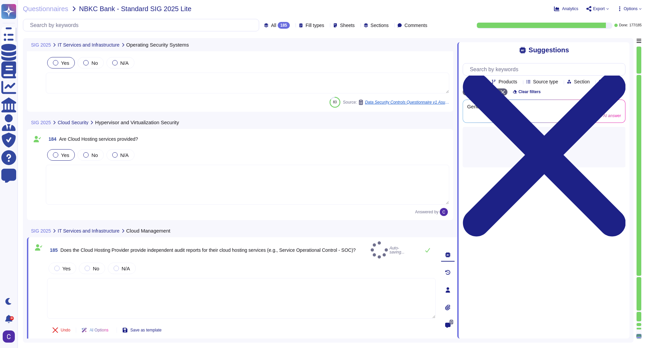
scroll to position [16198, 0]
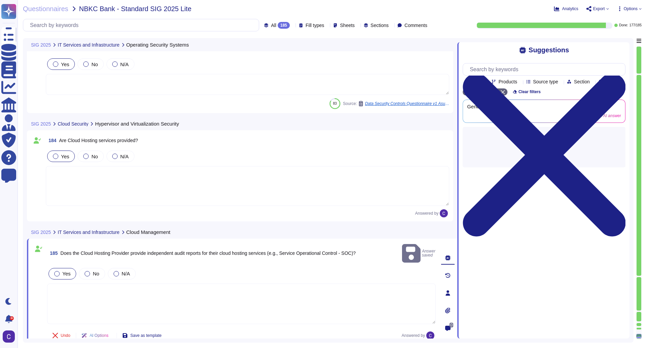
click at [62, 270] on span "Yes" at bounding box center [66, 273] width 8 height 6
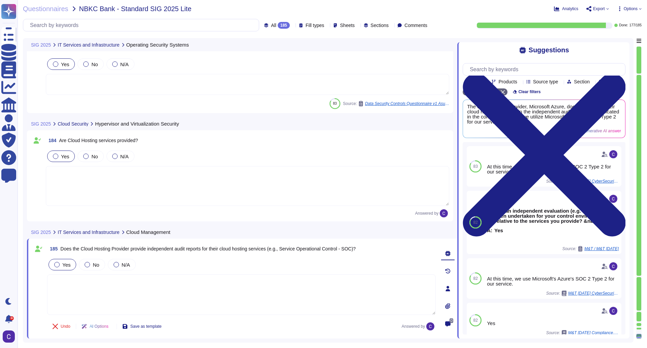
click at [37, 182] on span at bounding box center [37, 177] width 12 height 57
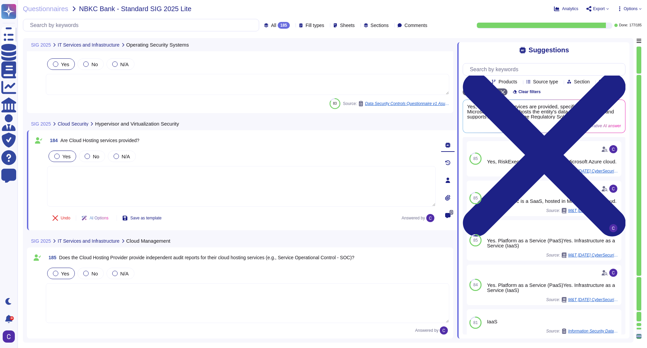
click at [28, 254] on div "185 Does the Cloud Hosting Provider provide independent audit reports for their…" at bounding box center [240, 292] width 427 height 91
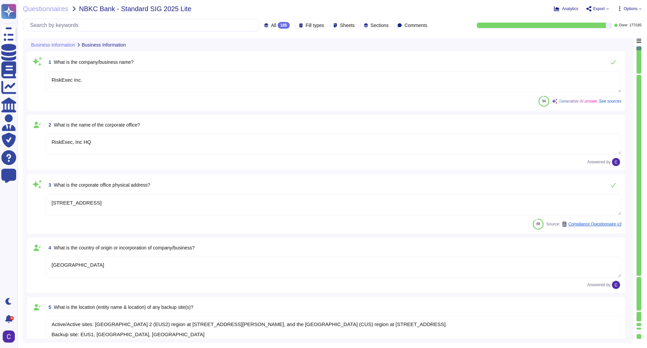
type textarea "RiskExec Inc."
type textarea "RiskExec, Inc HQ"
type textarea "9050 Executive Park Drive, STE A-102 Knoxville, TN 37823"
type textarea "USA"
type textarea "Active/Active sites: Azure East US 2 (EUS2) region at 101 Herbert Drive, Boydto…"
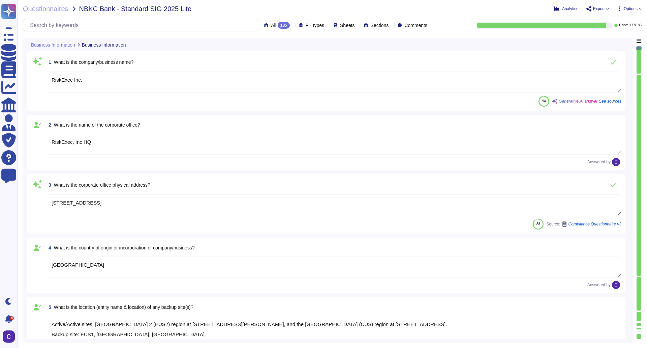
type textarea "Private"
click at [639, 274] on div at bounding box center [639, 175] width 5 height 200
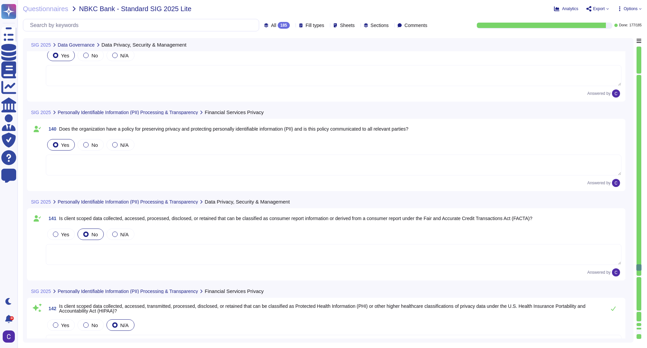
type textarea "N/A"
type textarea "Yes, there are documented policies and procedures in place to detect and report…"
type textarea "Check the appropriate box for federal tax classification of the entity/individu…"
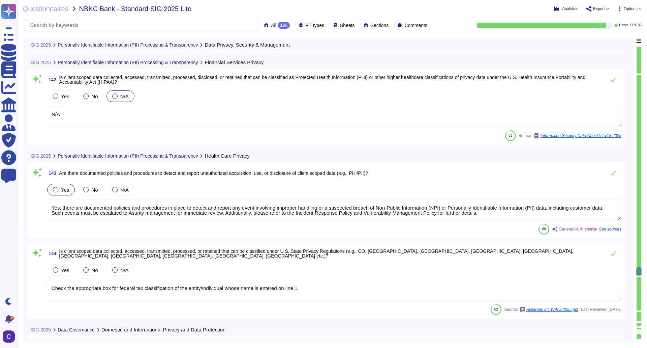
type textarea ""Sensitive information" includes medical, financial, political affiliation, rac…"
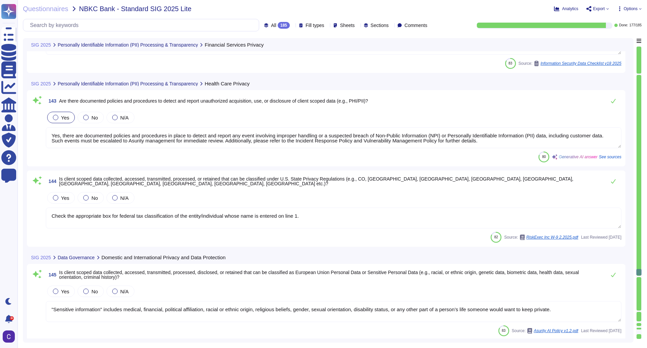
type textarea "US only"
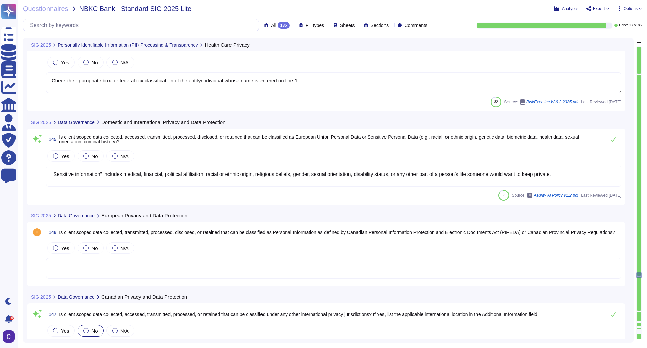
type textarea "A "child" is a person under the age of eighteen (18) or under the age of twenty…"
type textarea "Yes, our organization has developed and maintained a formal privacy program tha…"
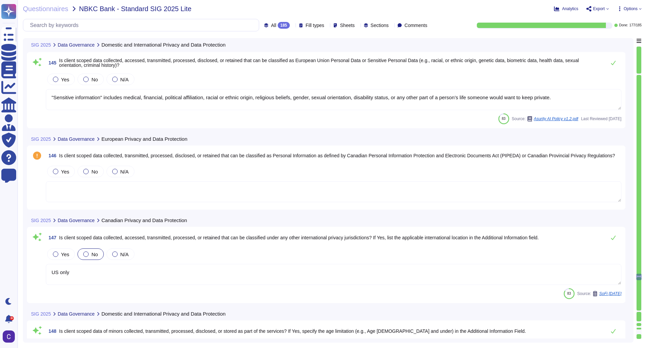
scroll to position [10730, 0]
click at [576, 100] on textarea ""Sensitive information" includes medical, financial, political affiliation, rac…" at bounding box center [334, 98] width 576 height 21
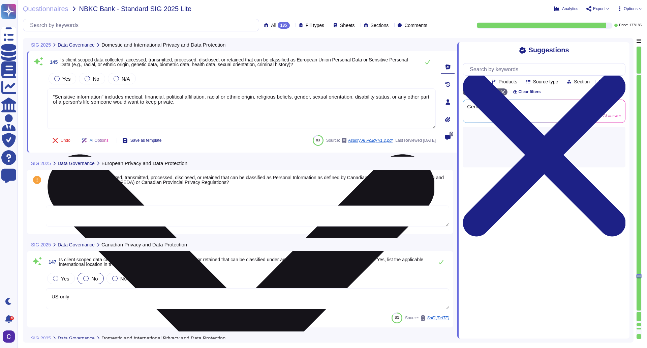
click at [431, 93] on icon at bounding box center [240, 348] width 387 height 517
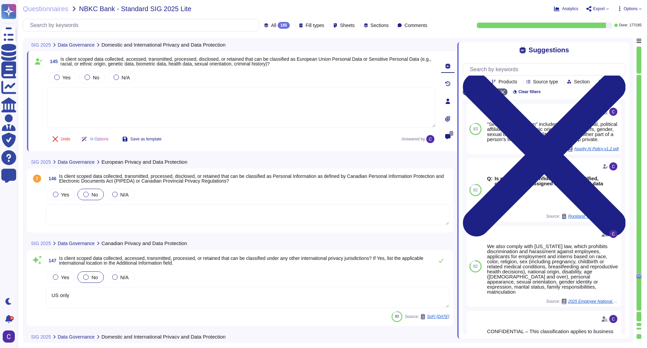
click at [93, 195] on span "No" at bounding box center [94, 195] width 6 height 6
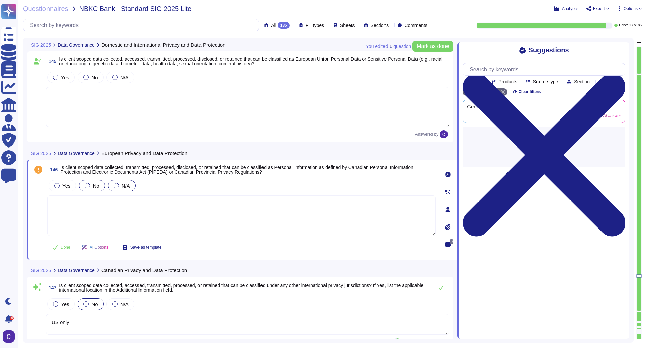
click at [118, 184] on label "N/A" at bounding box center [122, 185] width 17 height 5
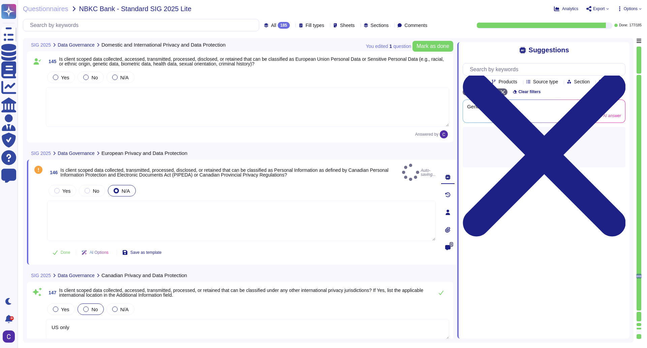
click at [162, 219] on textarea at bounding box center [241, 220] width 389 height 40
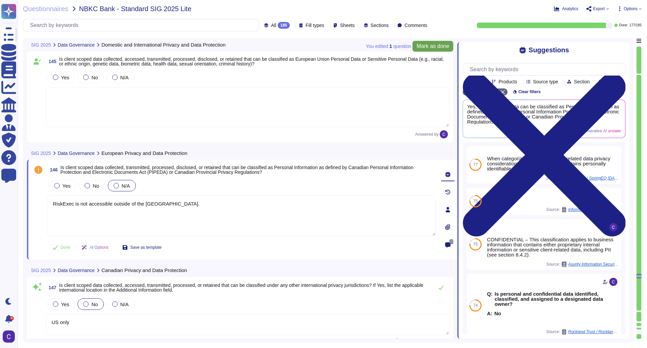
type textarea "RiskExec is not accessible outside of the US."
click at [428, 47] on span "Mark as done" at bounding box center [433, 46] width 33 height 5
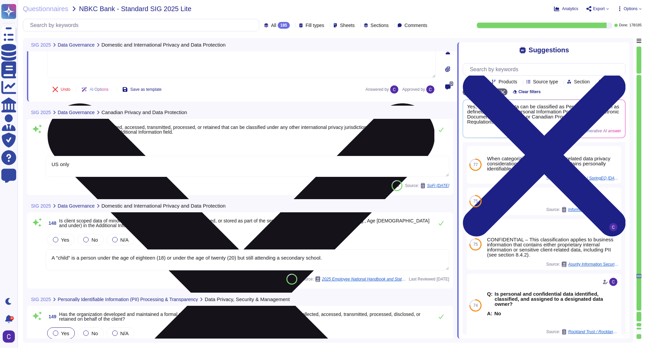
scroll to position [10899, 0]
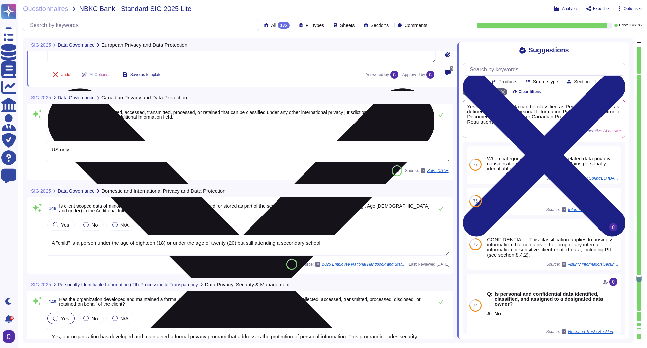
type textarea "Yes, documentation of the data processing environment is maintained, including …"
type textarea "Yes, there is a training and awareness program that addresses data privacy and …"
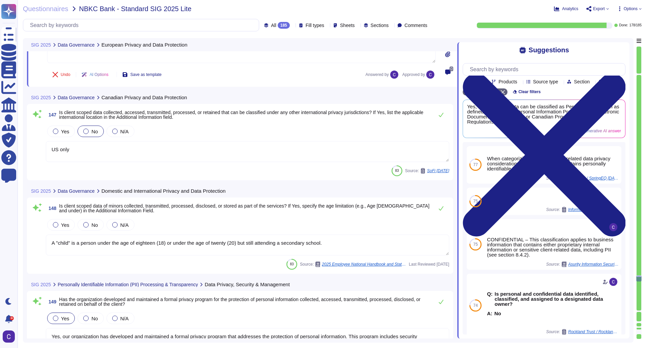
click at [299, 145] on textarea "US only" at bounding box center [248, 151] width 404 height 21
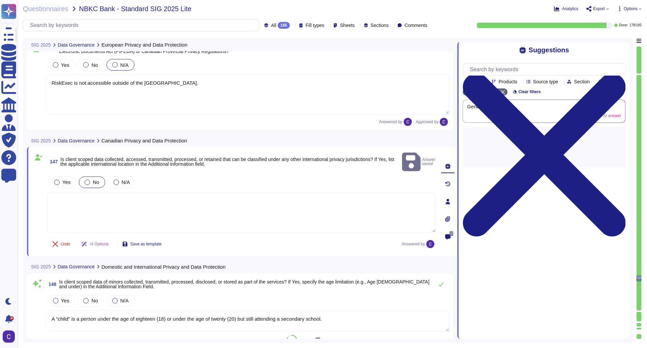
scroll to position [10811, 0]
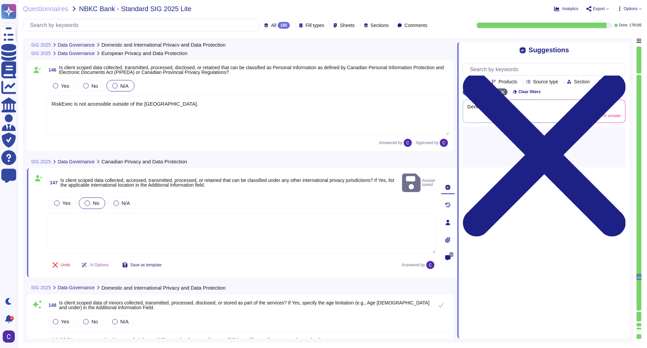
click at [278, 120] on textarea "RiskExec is not accessible outside of the US." at bounding box center [248, 115] width 404 height 40
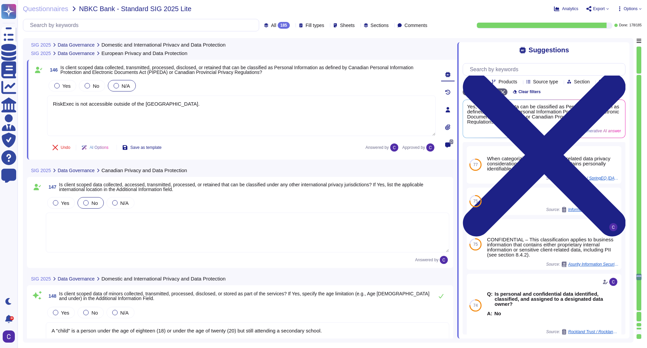
click at [220, 234] on textarea at bounding box center [248, 232] width 404 height 40
paste textarea "RiskExec is not accessible outside of the US."
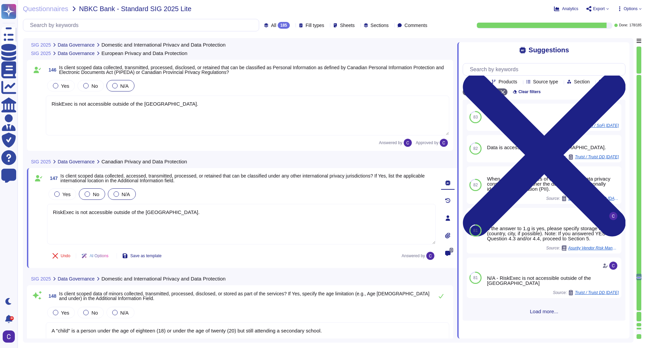
type textarea "RiskExec is not accessible outside of the US."
click at [123, 192] on span "N/A" at bounding box center [126, 194] width 8 height 6
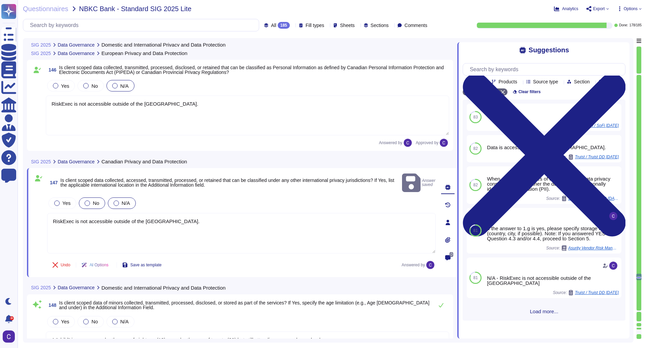
click at [125, 199] on div "N/A" at bounding box center [122, 202] width 28 height 11
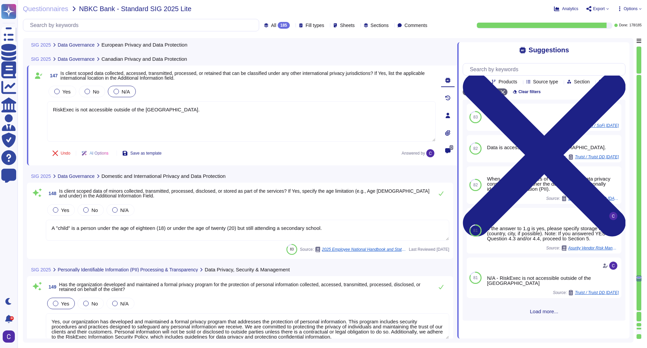
scroll to position [10912, 0]
type textarea "Yes, there is a training and awareness program that addresses data privacy and …"
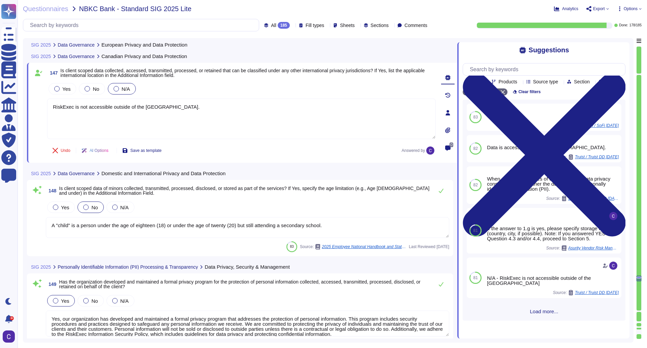
click at [94, 205] on span "No" at bounding box center [94, 207] width 6 height 6
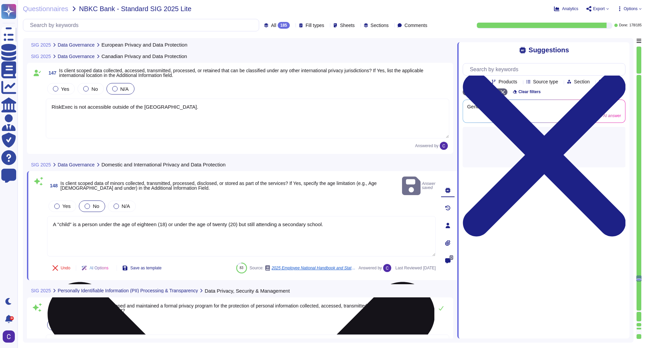
click at [356, 224] on textarea "A "child" is a person under the age of eighteen (18) or under the age of twenty…" at bounding box center [241, 236] width 389 height 40
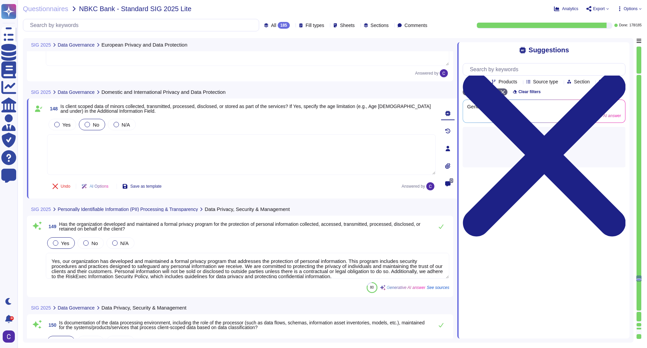
scroll to position [11047, 0]
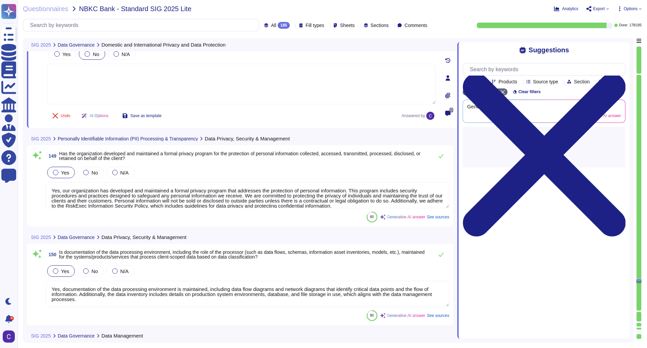
type textarea "Yes, there are documented policies and procedures that define limits to the col…"
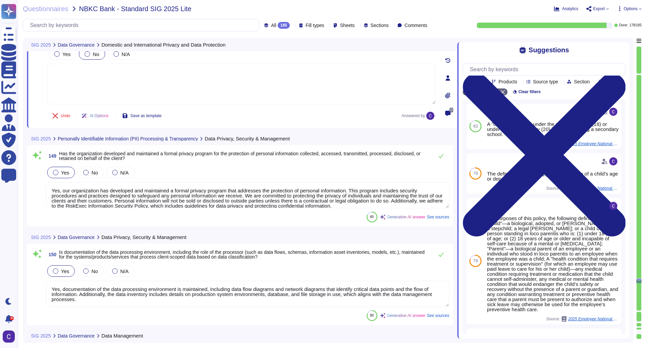
click at [281, 203] on textarea "Yes, our organization has developed and maintained a formal privacy program tha…" at bounding box center [248, 195] width 404 height 26
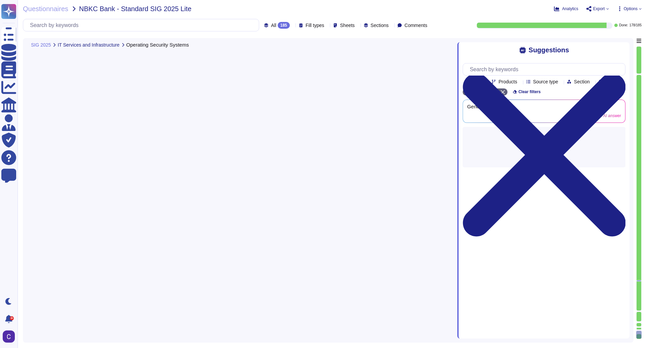
scroll to position [14124, 0]
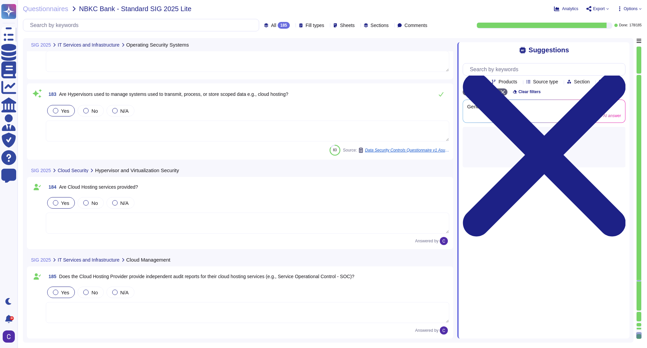
click at [641, 312] on div at bounding box center [639, 316] width 5 height 9
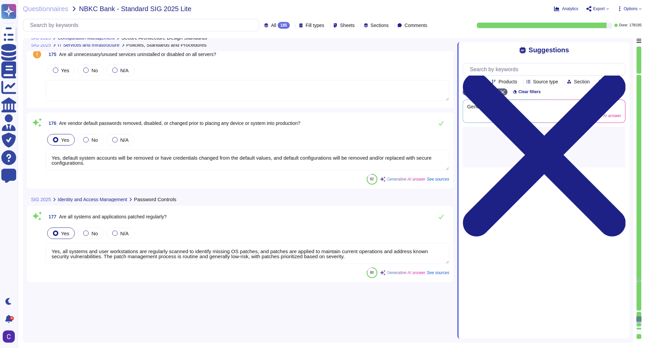
type textarea "Yes, the organization maintains policies, standards, and procedures for identif…"
type textarea "Shared Infrastructure"
type textarea "Yes, server security standards are reviewed and updated as needed, and the Stee…"
type textarea "Yes, default system accounts will be removed or have credentials changed from t…"
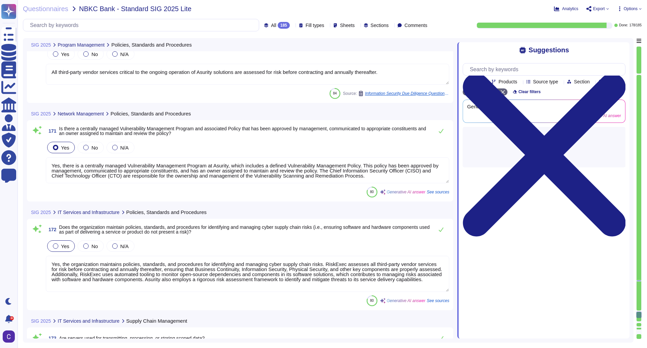
type textarea "Yes, management has assigned responsibility and accountability for the manageme…"
type textarea "All third-party vendor services critical to the ongoing operation of Asurity so…"
type textarea "Yes, there is a centrally managed Vulnerability Management Program at Asurity, …"
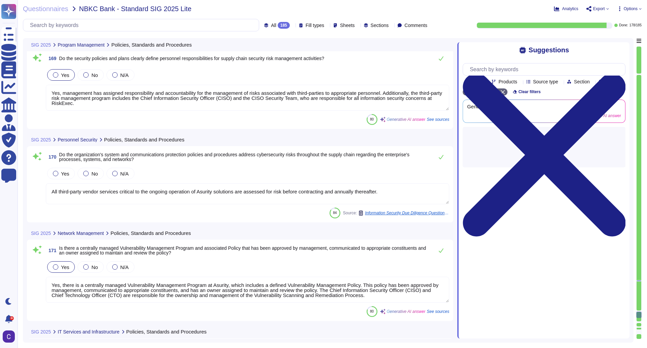
scroll to position [12967, 0]
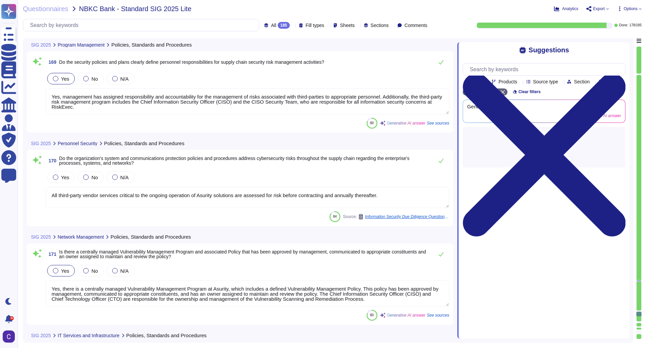
click at [639, 310] on div at bounding box center [639, 311] width 5 height 2
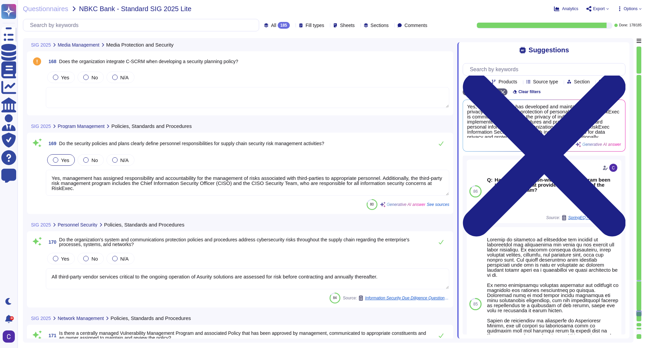
scroll to position [14124, 0]
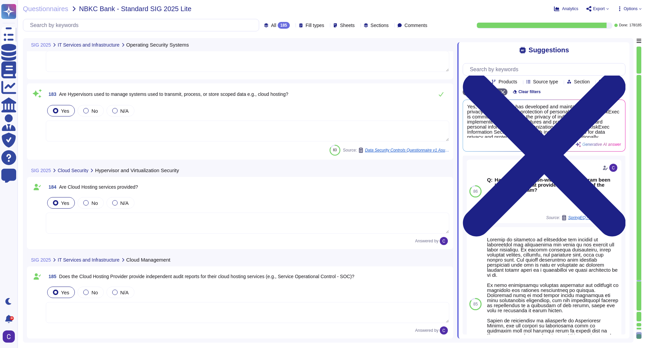
drag, startPoint x: 250, startPoint y: 61, endPoint x: 210, endPoint y: 61, distance: 39.5
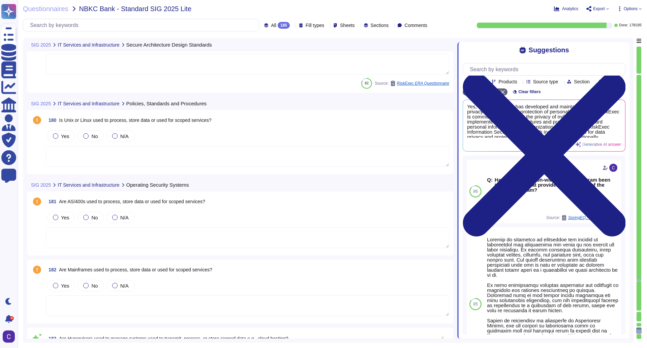
scroll to position [13862, 0]
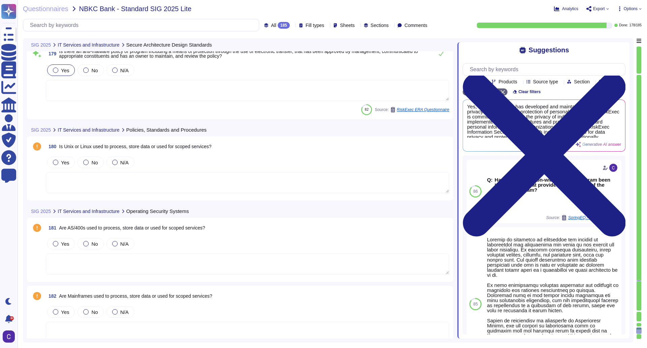
click at [358, 147] on div "180 Is Unix or Linux used to process, store data or used for scoped services?" at bounding box center [248, 146] width 404 height 12
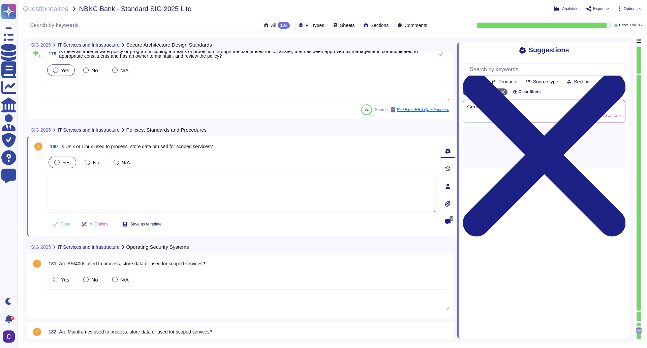
click at [68, 163] on span "Yes" at bounding box center [66, 163] width 8 height 6
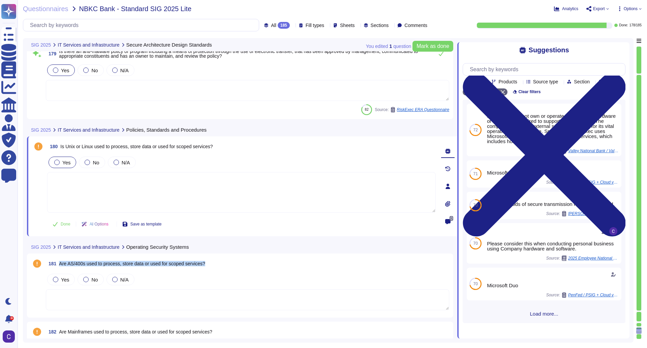
drag, startPoint x: 210, startPoint y: 264, endPoint x: 58, endPoint y: 265, distance: 151.8
click at [58, 265] on div "181 Are AS/400s used to process, store data or used for scoped services?" at bounding box center [248, 263] width 404 height 12
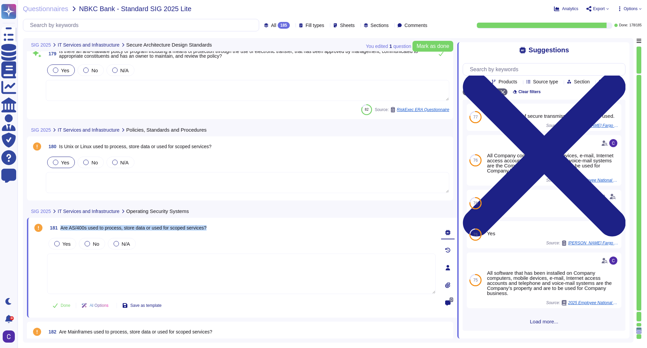
drag, startPoint x: 211, startPoint y: 226, endPoint x: 61, endPoint y: 226, distance: 150.1
click at [61, 226] on div "181 Are AS/400s used to process, store data or used for scoped services?" at bounding box center [241, 228] width 389 height 12
drag, startPoint x: 62, startPoint y: 225, endPoint x: 238, endPoint y: 227, distance: 176.4
click at [238, 227] on div "181 Are AS/400s used to process, store data or used for scoped services?" at bounding box center [241, 228] width 389 height 12
click at [64, 244] on span "Yes" at bounding box center [66, 244] width 8 height 6
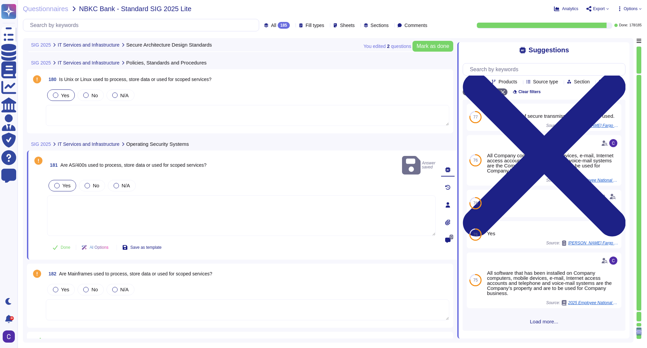
scroll to position [13930, 0]
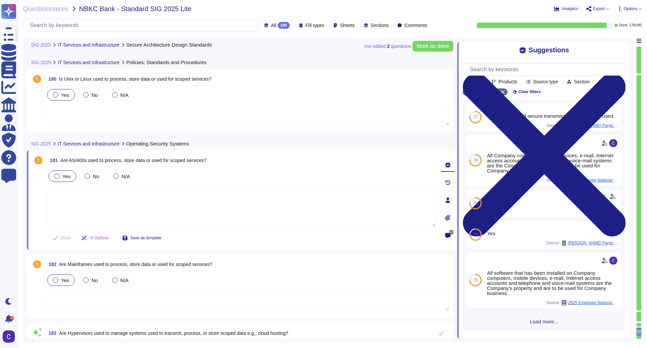
click at [63, 278] on span "Yes" at bounding box center [65, 280] width 8 height 6
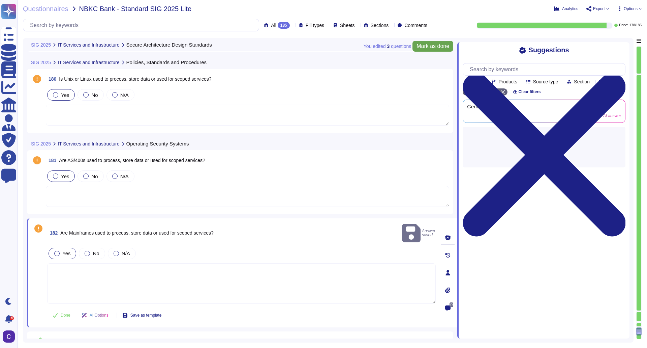
click at [418, 47] on span "Mark as done" at bounding box center [433, 46] width 33 height 5
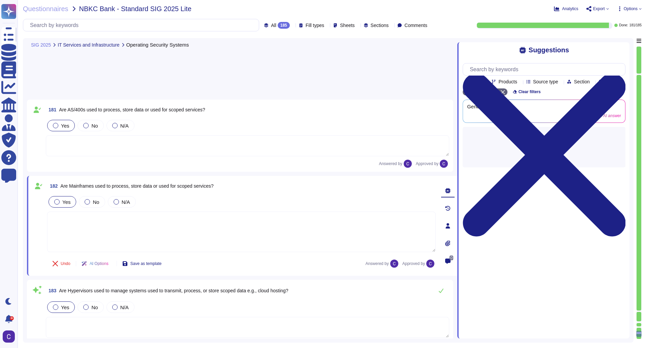
scroll to position [14031, 0]
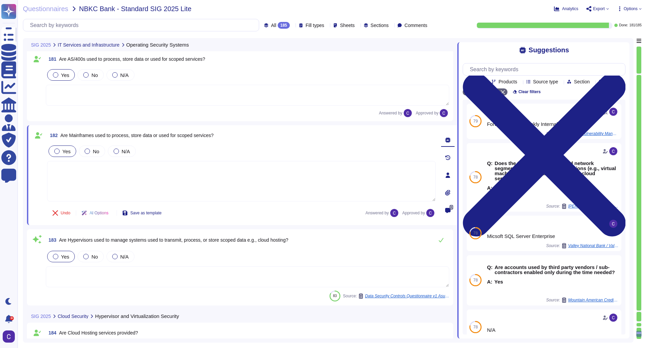
click at [640, 309] on div at bounding box center [639, 192] width 5 height 235
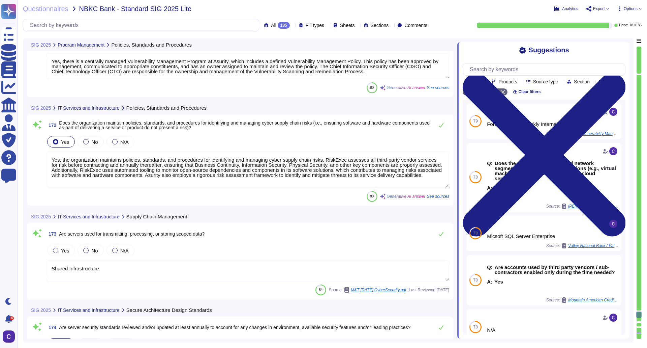
type textarea "Yes, management has assigned responsibility and accountability for the manageme…"
type textarea "All third-party vendor services critical to the ongoing operation of Asurity so…"
type textarea "Yes, there is a centrally managed Vulnerability Management Program at Asurity, …"
type textarea "Yes, the organization maintains policies, standards, and procedures for identif…"
type textarea "Shared Infrastructure"
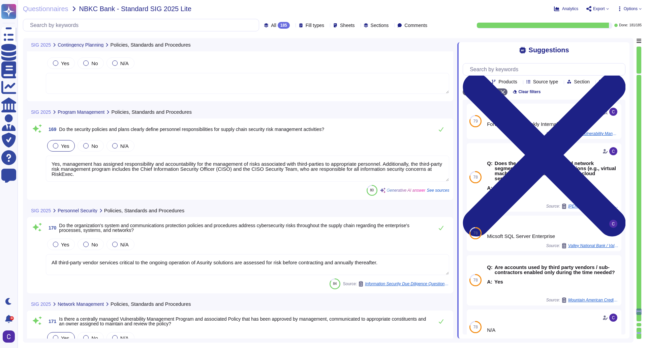
type textarea "Yes"
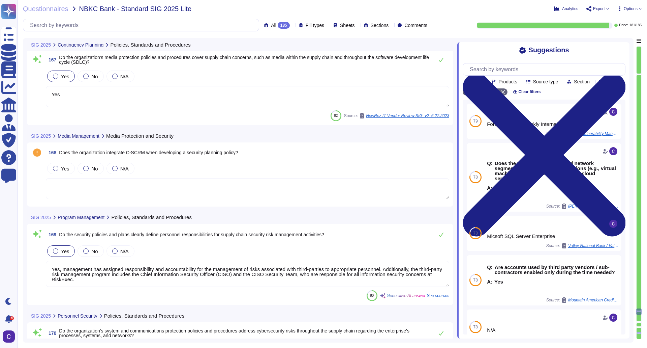
scroll to position [12800, 0]
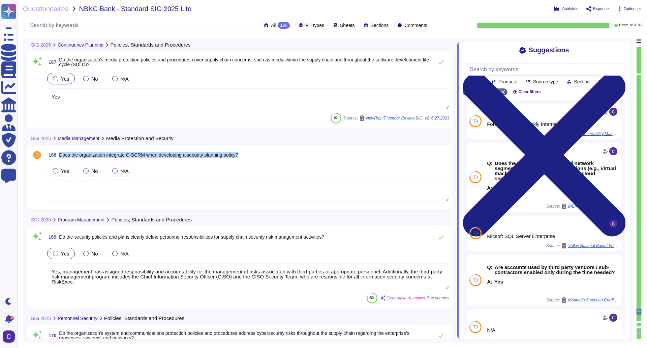
drag, startPoint x: 245, startPoint y: 152, endPoint x: 60, endPoint y: 147, distance: 184.5
click at [60, 147] on div "168 Does the organization integrate C-SCRM when developing a security planning …" at bounding box center [240, 177] width 427 height 64
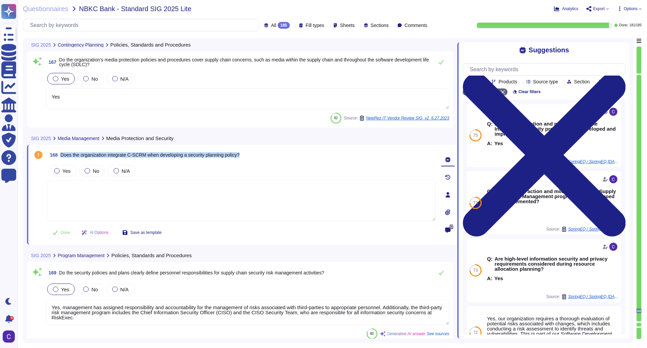
drag, startPoint x: 246, startPoint y: 155, endPoint x: 61, endPoint y: 156, distance: 184.5
click at [61, 156] on div "168 Does the organization integrate C-SCRM when developing a security planning …" at bounding box center [241, 155] width 389 height 12
copy span "Does the organization integrate C-SCRM when developing a security planning poli…"
click at [46, 166] on div "168 Does the organization integrate C-SCRM when developing a security planning …" at bounding box center [234, 195] width 404 height 92
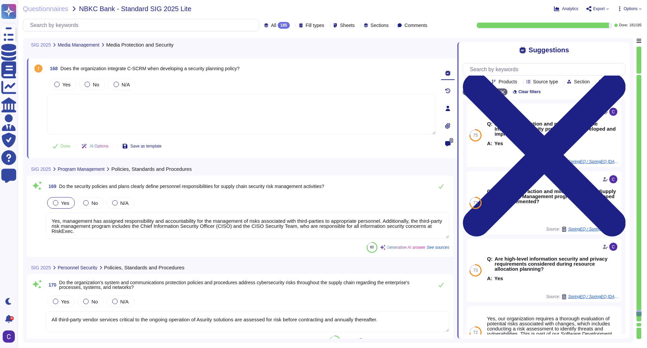
type textarea "Yes, the organization maintains policies, standards, and procedures for identif…"
type textarea "Shared Infrastructure"
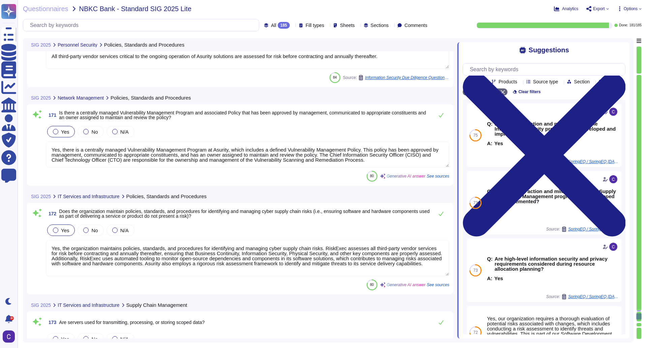
type textarea "Yes, server security standards are reviewed and updated as needed, and the Stee…"
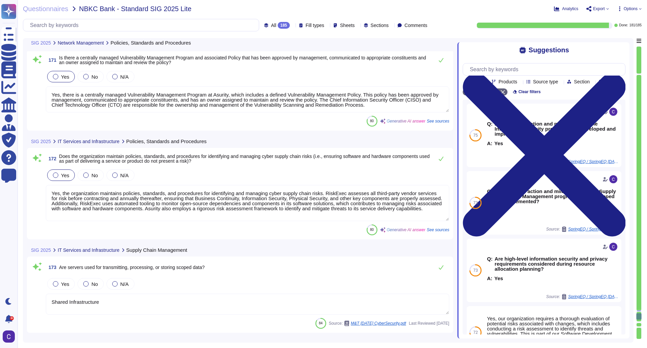
scroll to position [13273, 0]
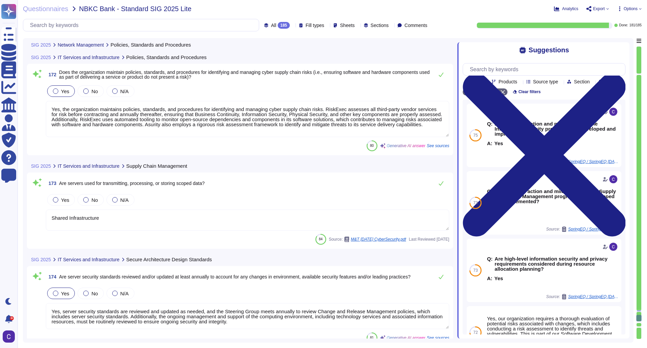
type textarea "Yes, default system accounts will be removed or have credentials changed from t…"
click at [127, 226] on textarea "Shared Infrastructure" at bounding box center [248, 219] width 404 height 21
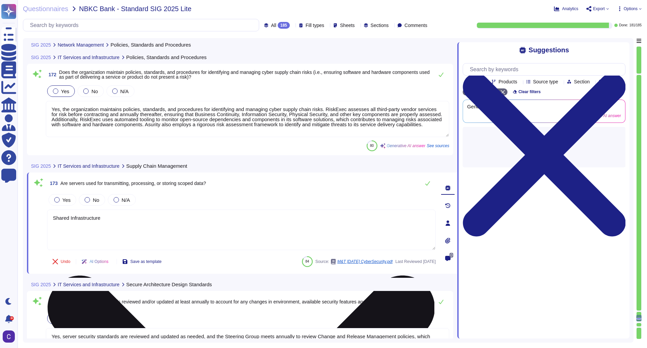
click at [127, 226] on textarea "Shared Infrastructure" at bounding box center [241, 229] width 389 height 40
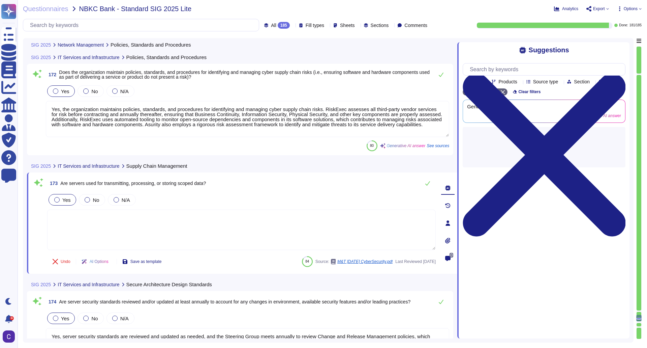
click at [52, 199] on div "Yes" at bounding box center [63, 199] width 28 height 11
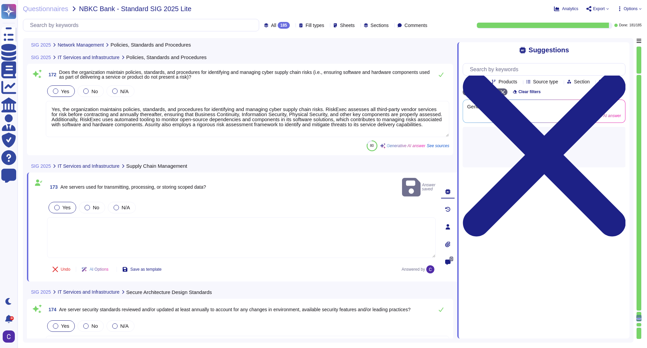
click at [58, 205] on div at bounding box center [56, 207] width 5 height 5
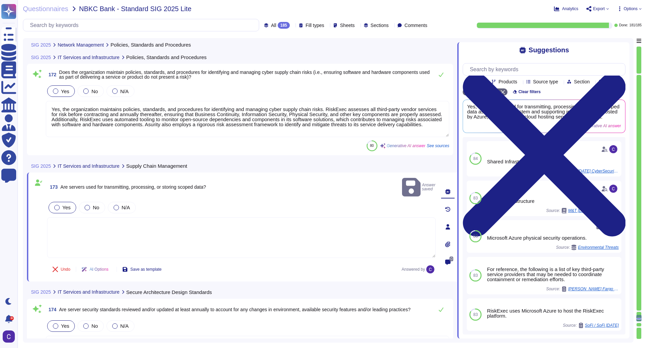
click at [310, 200] on div "Yes No N/A" at bounding box center [241, 207] width 389 height 14
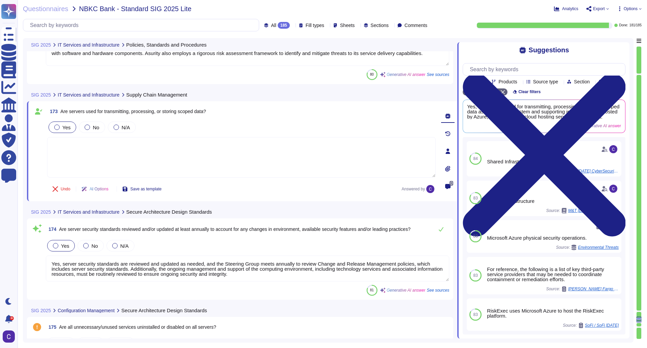
type textarea "Yes, all systems and user workstations are regularly scanned to identify missin…"
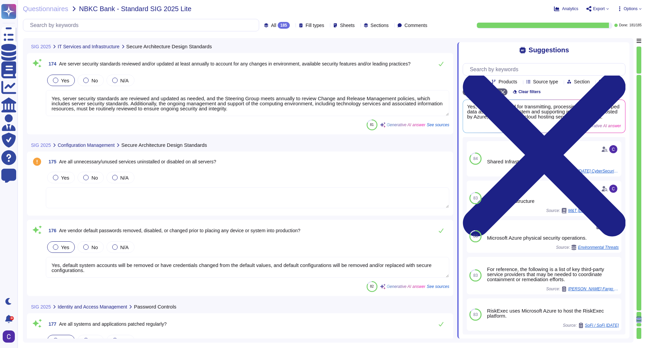
scroll to position [13509, 0]
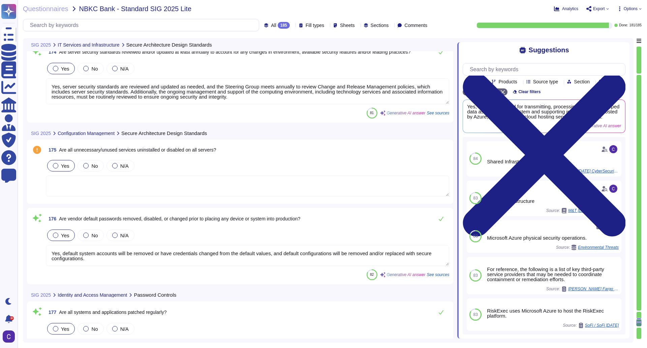
click at [66, 165] on span "Yes" at bounding box center [65, 166] width 8 height 6
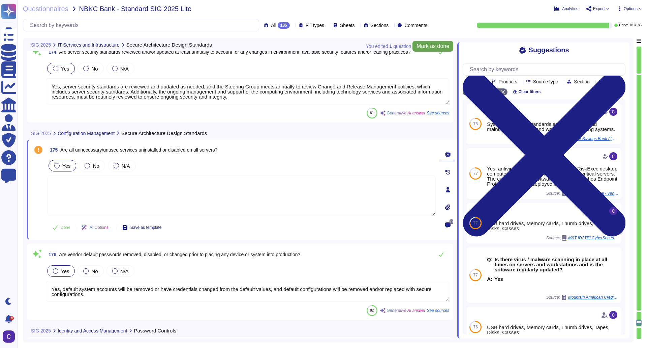
click at [437, 45] on span "Mark as done" at bounding box center [433, 46] width 33 height 5
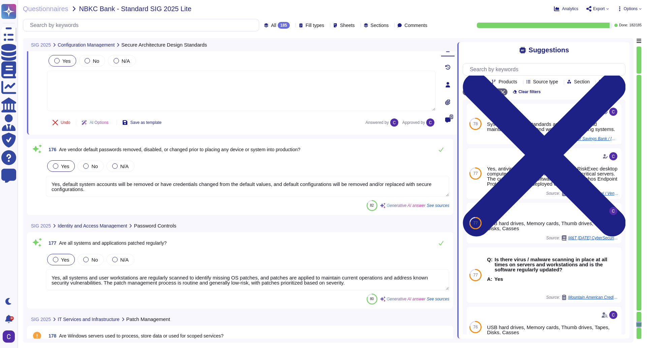
scroll to position [13610, 0]
click at [378, 189] on textarea "Yes, default system accounts will be removed or have credentials changed from t…" at bounding box center [248, 185] width 404 height 21
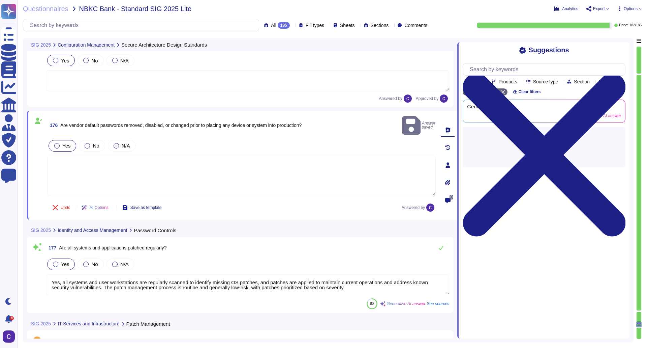
scroll to position [13711, 0]
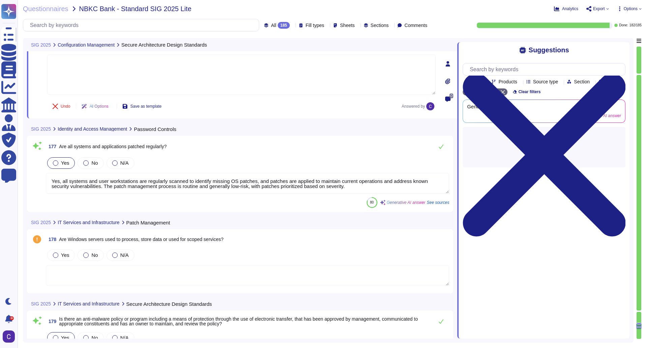
click at [266, 173] on textarea "Yes, all systems and user workstations are regularly scanned to identify missin…" at bounding box center [248, 183] width 404 height 21
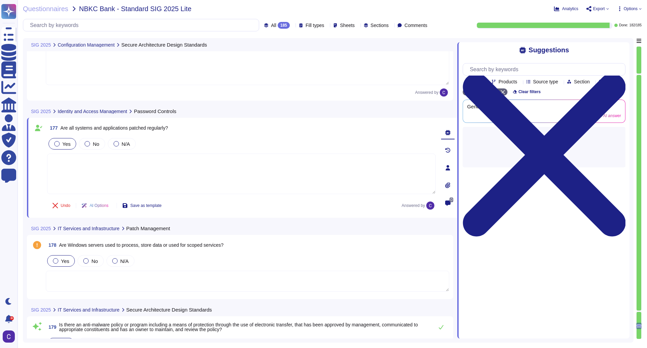
click at [66, 261] on span "Yes" at bounding box center [65, 261] width 8 height 6
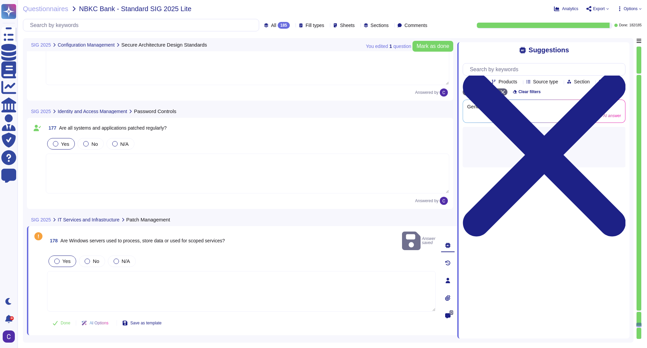
click at [395, 277] on textarea at bounding box center [241, 291] width 389 height 40
click at [60, 316] on button "Done" at bounding box center [61, 322] width 29 height 13
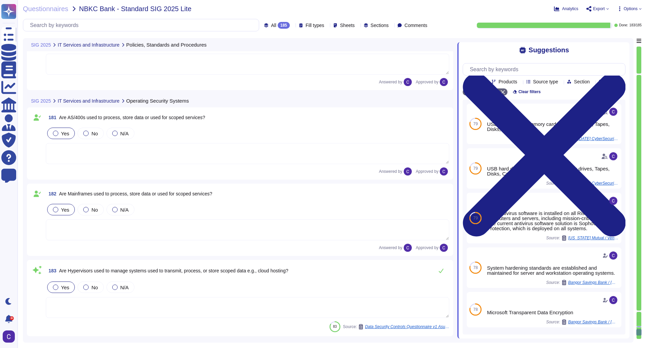
scroll to position [14116, 0]
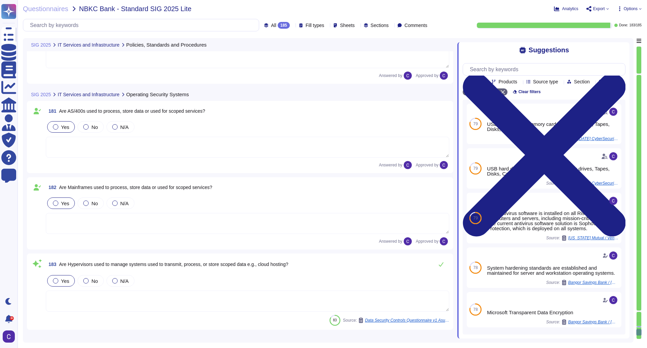
click at [641, 311] on div at bounding box center [639, 311] width 5 height 2
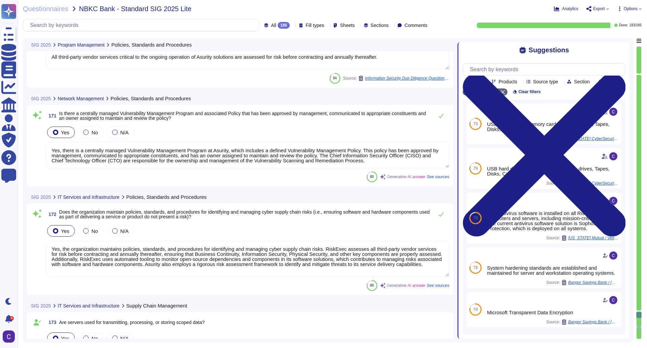
type textarea "Yes, management has assigned responsibility and accountability for the manageme…"
type textarea "All third-party vendor services critical to the ongoing operation of Asurity so…"
type textarea "Yes, there is a centrally managed Vulnerability Management Program at Asurity, …"
type textarea "Yes, the organization maintains policies, standards, and procedures for identif…"
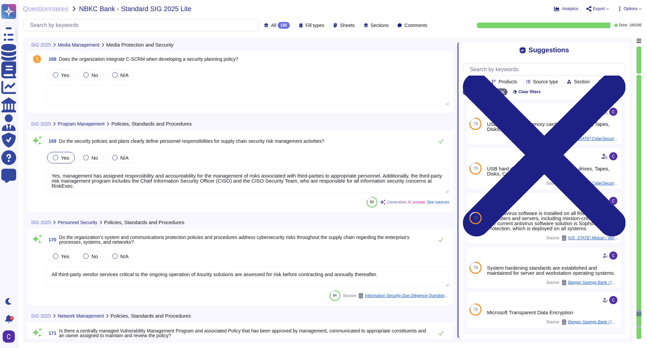
scroll to position [12890, 0]
